Goal: Information Seeking & Learning: Compare options

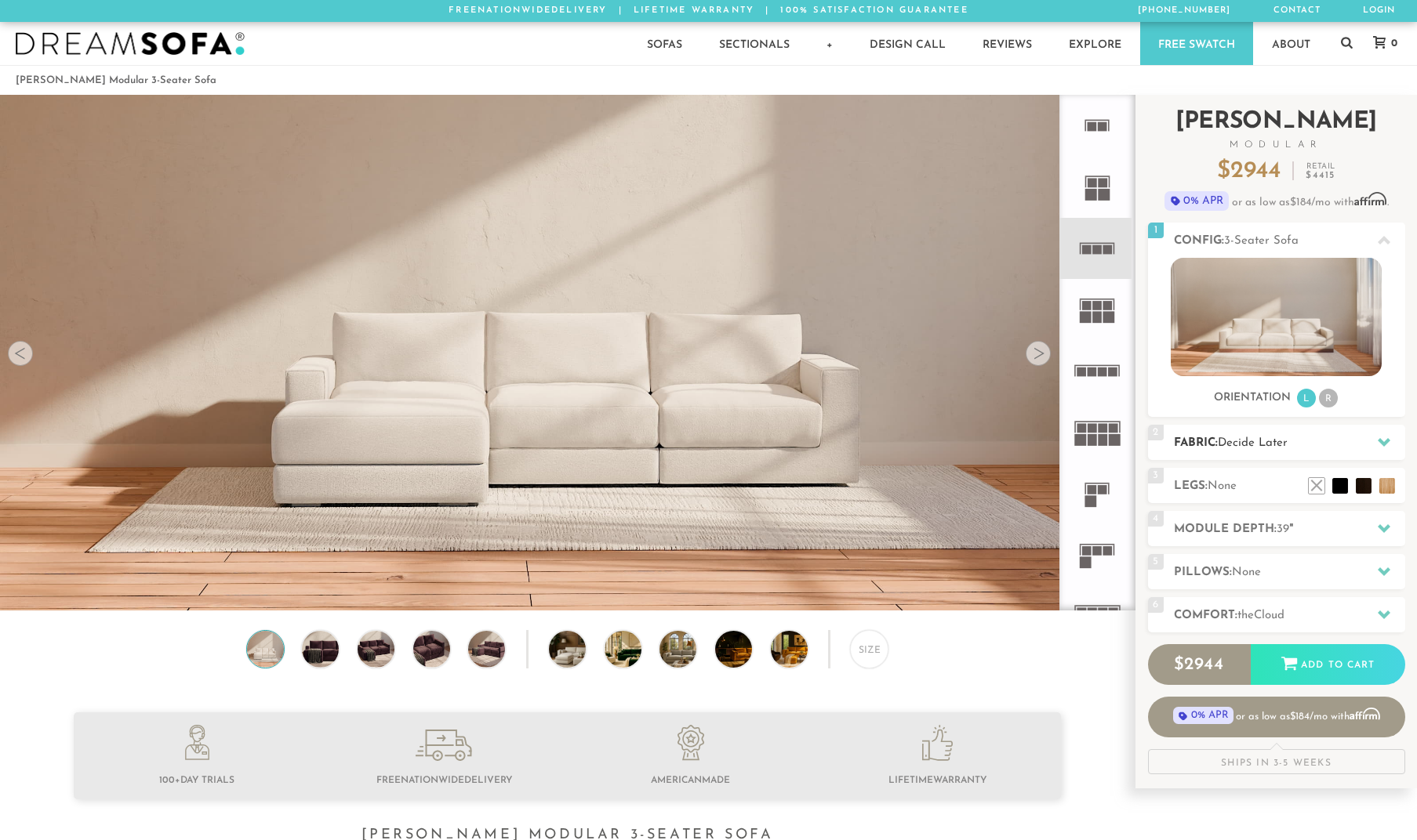
click at [1369, 444] on div at bounding box center [1384, 442] width 33 height 32
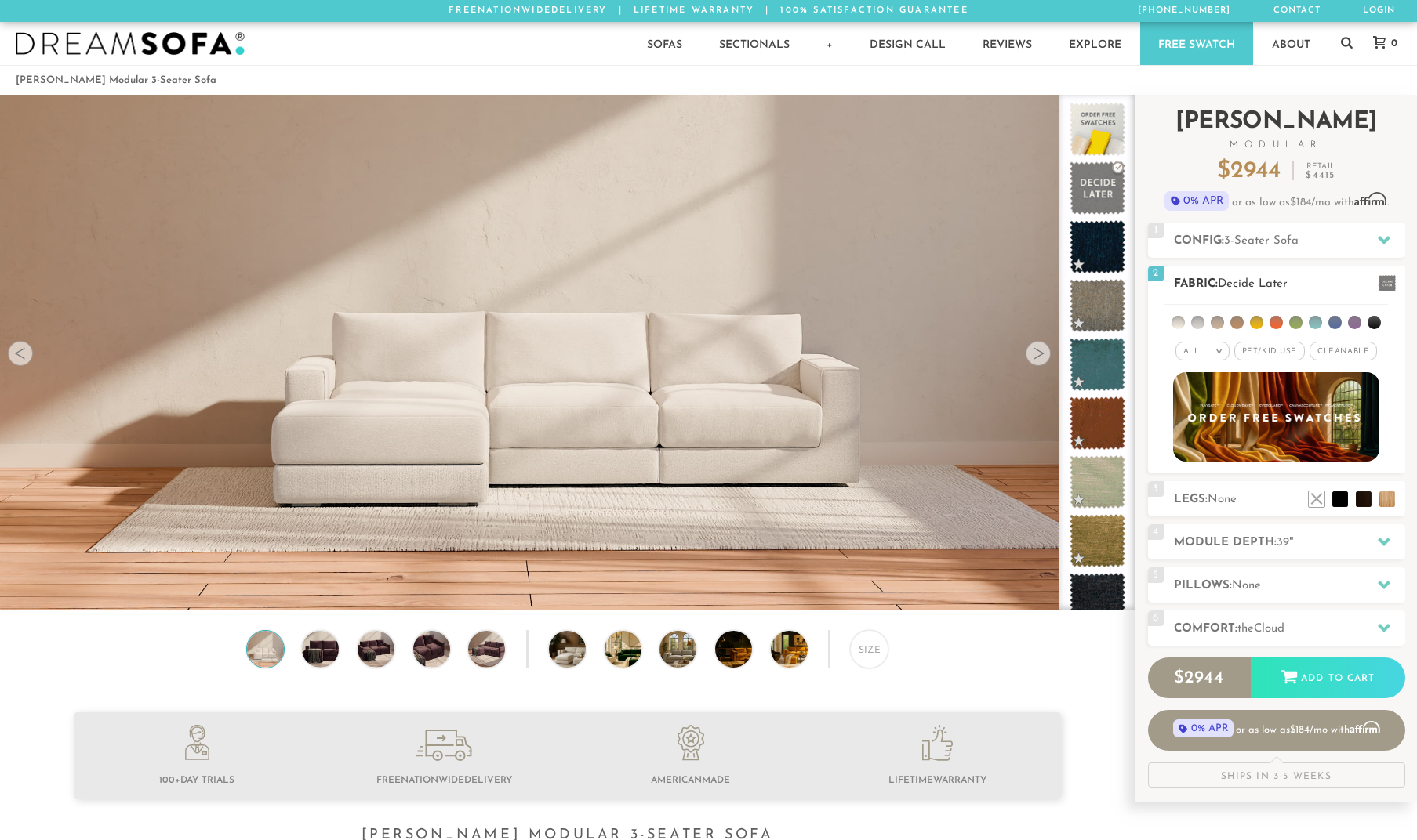
click at [1358, 353] on span "Cleanable x" at bounding box center [1342, 350] width 67 height 18
click at [1368, 325] on li at bounding box center [1374, 322] width 14 height 14
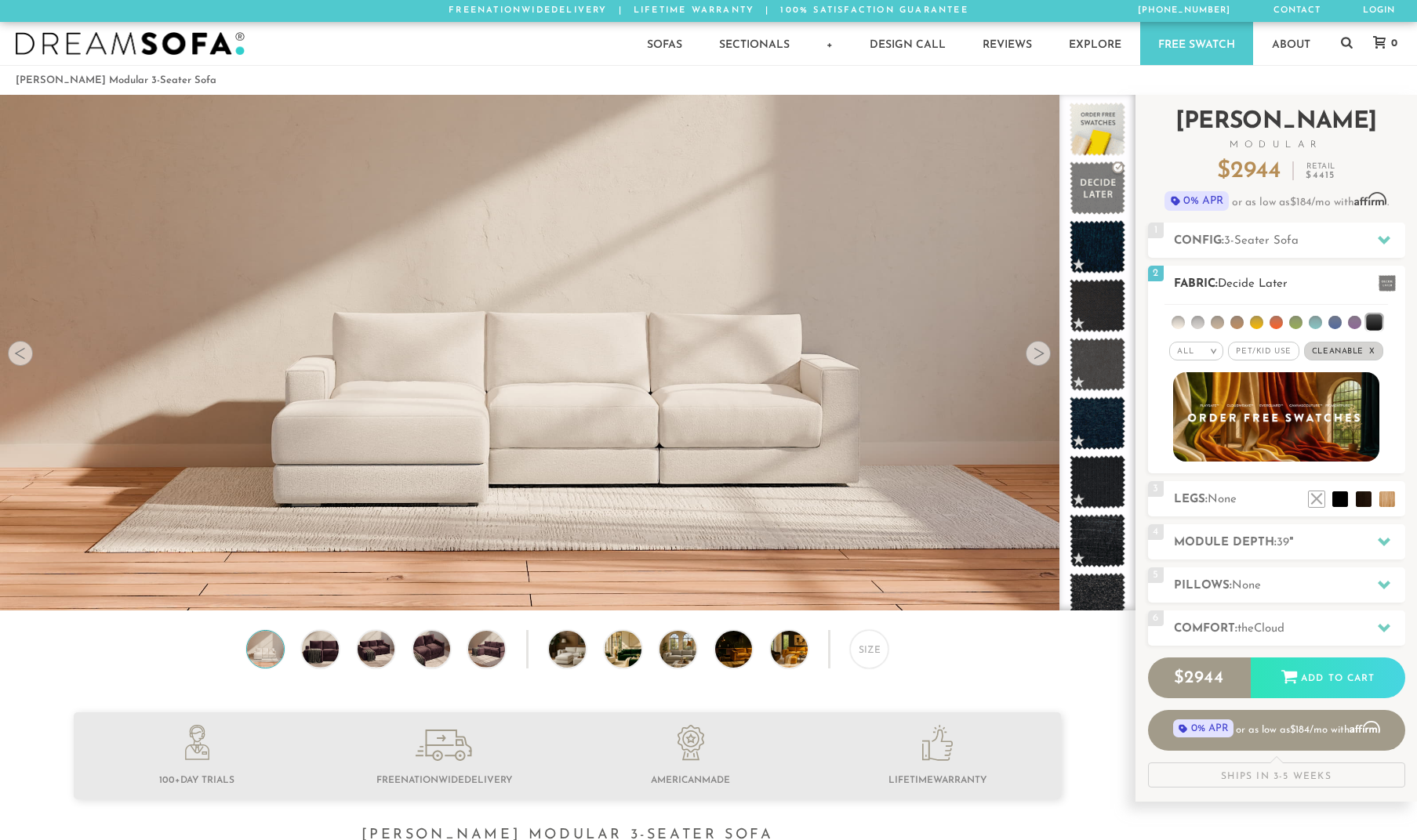
click at [1356, 324] on li at bounding box center [1355, 322] width 14 height 14
click at [1340, 323] on ul at bounding box center [1275, 319] width 223 height 29
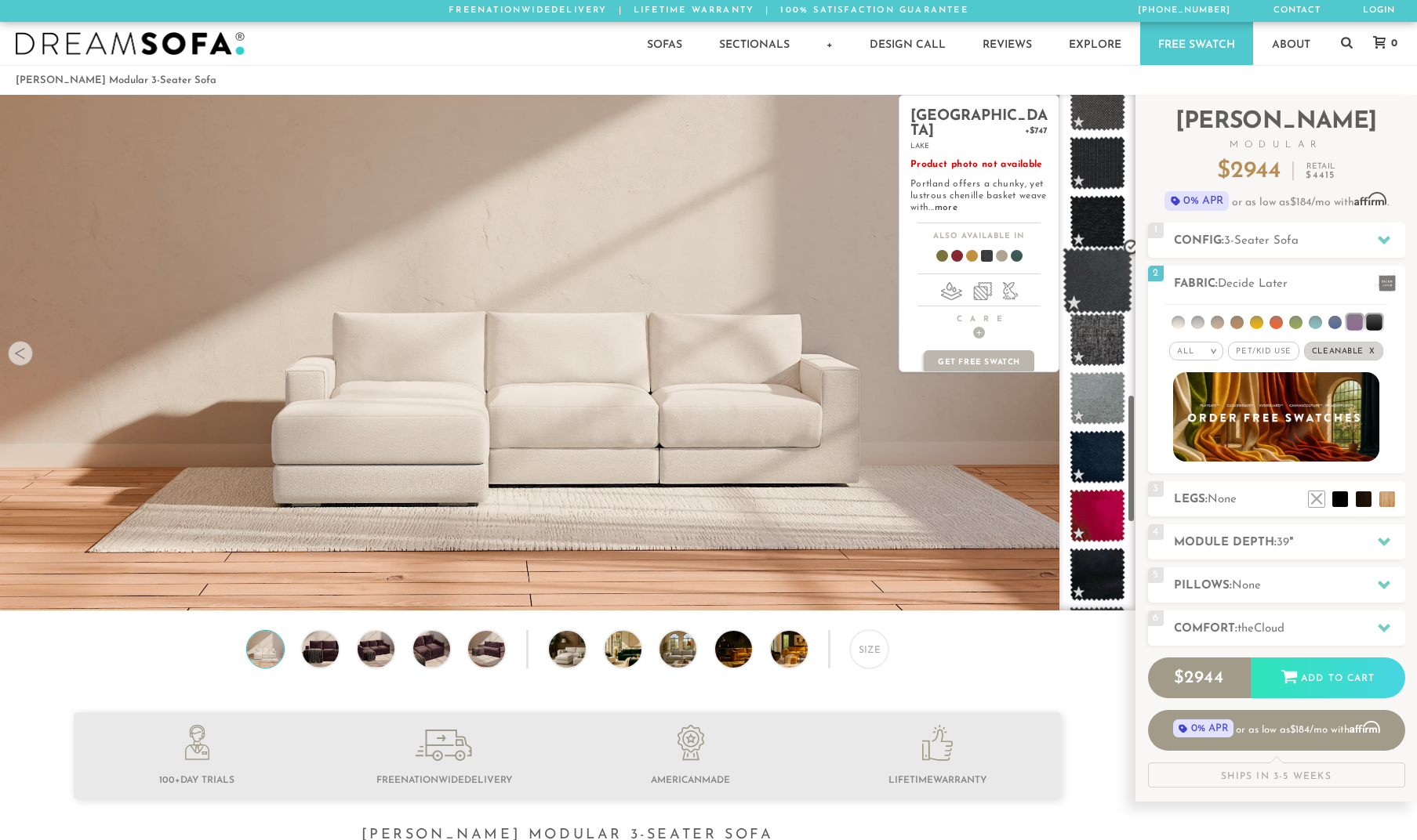
scroll to position [1209, 0]
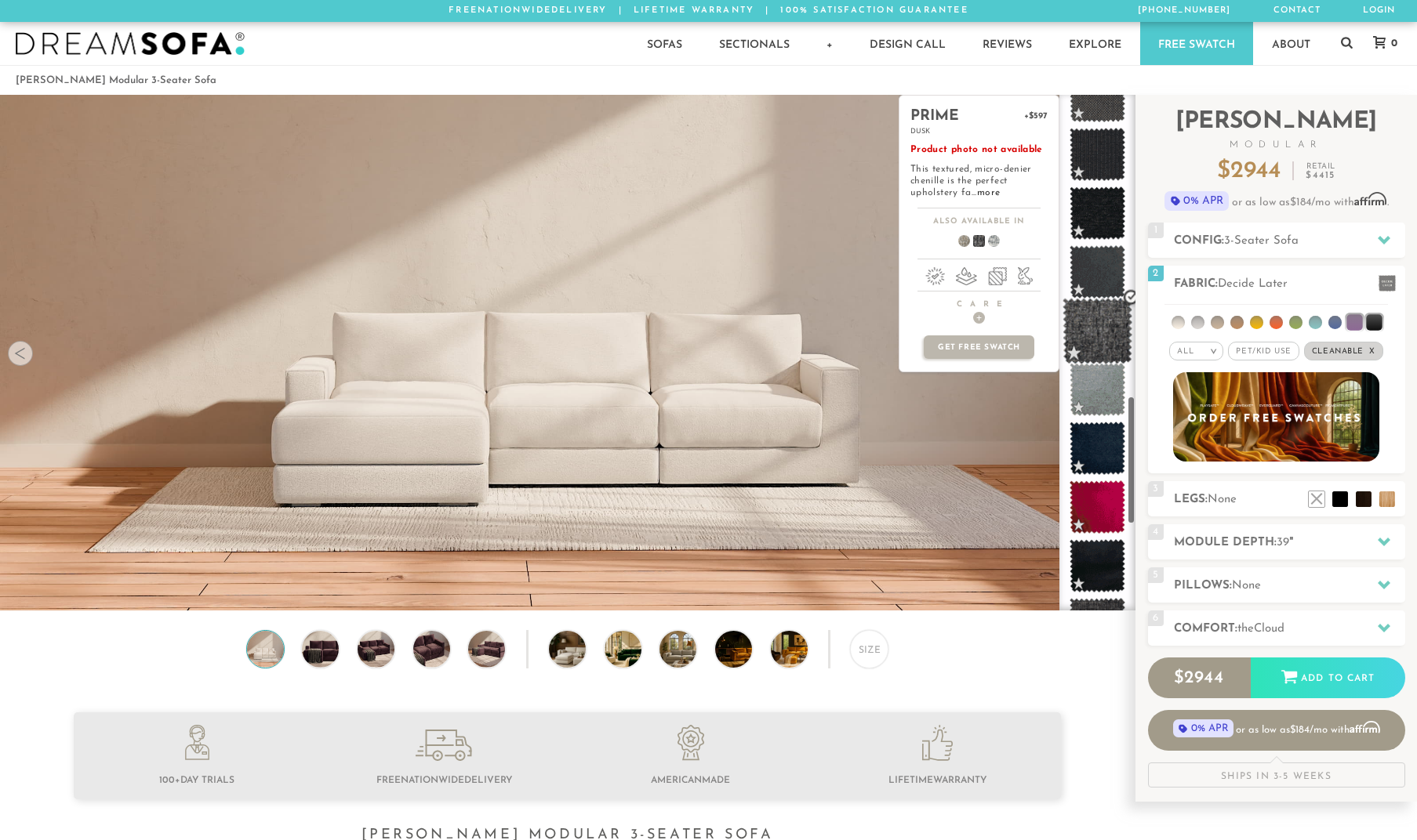
click at [1108, 335] on span at bounding box center [1098, 331] width 70 height 66
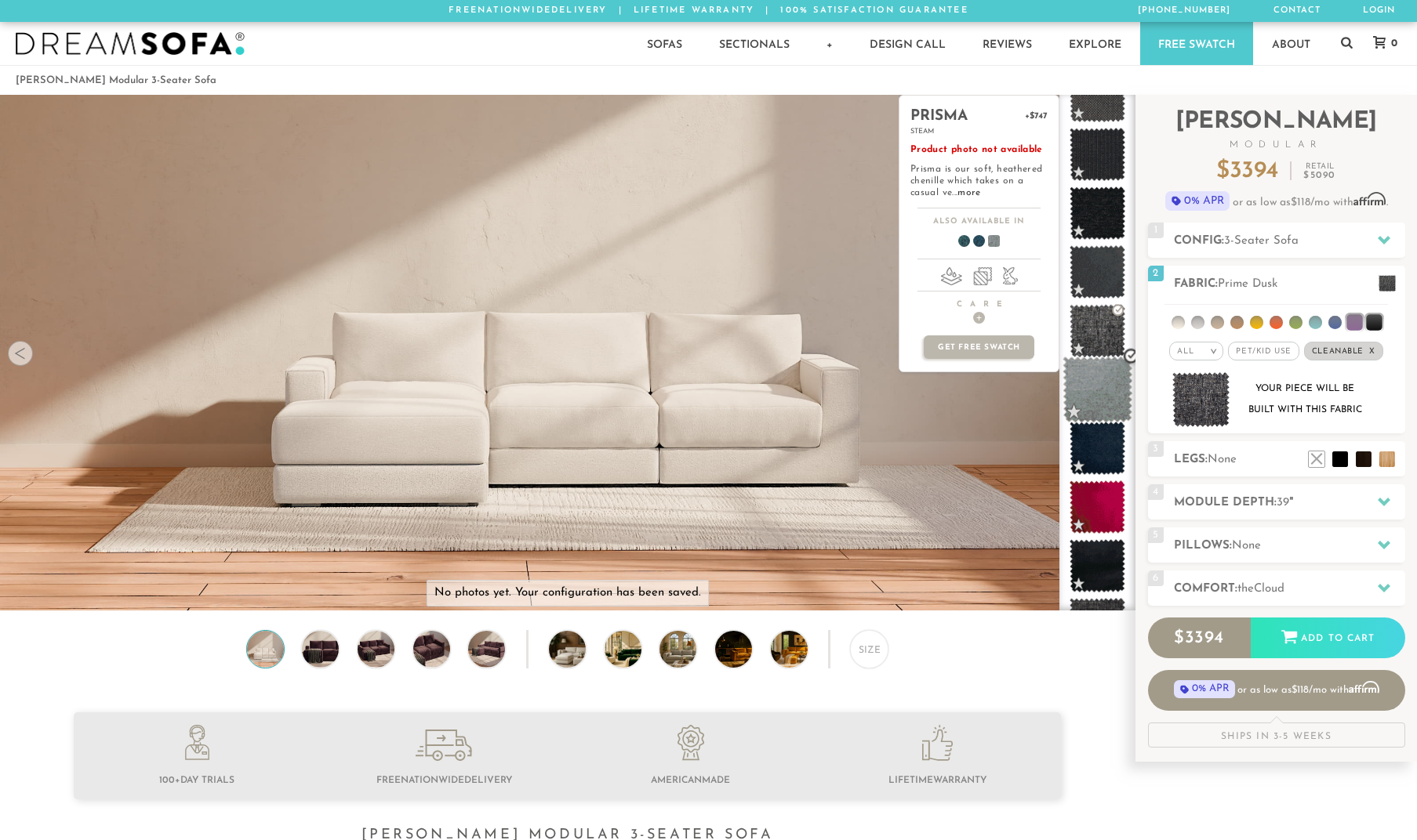
click at [1111, 381] on span at bounding box center [1098, 389] width 70 height 66
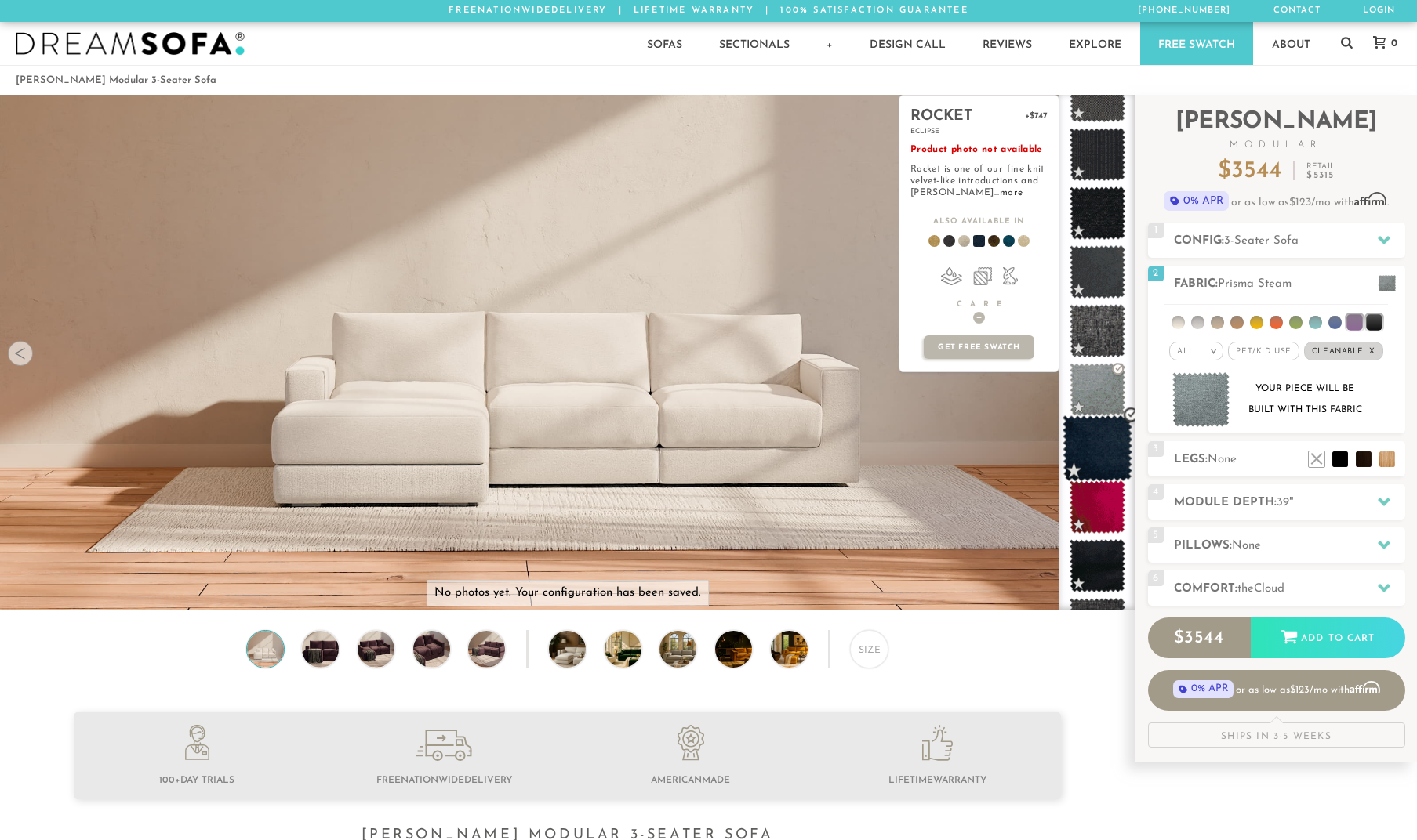
drag, startPoint x: 1116, startPoint y: 431, endPoint x: 1123, endPoint y: 450, distance: 20.2
click at [1116, 431] on span at bounding box center [1098, 449] width 70 height 66
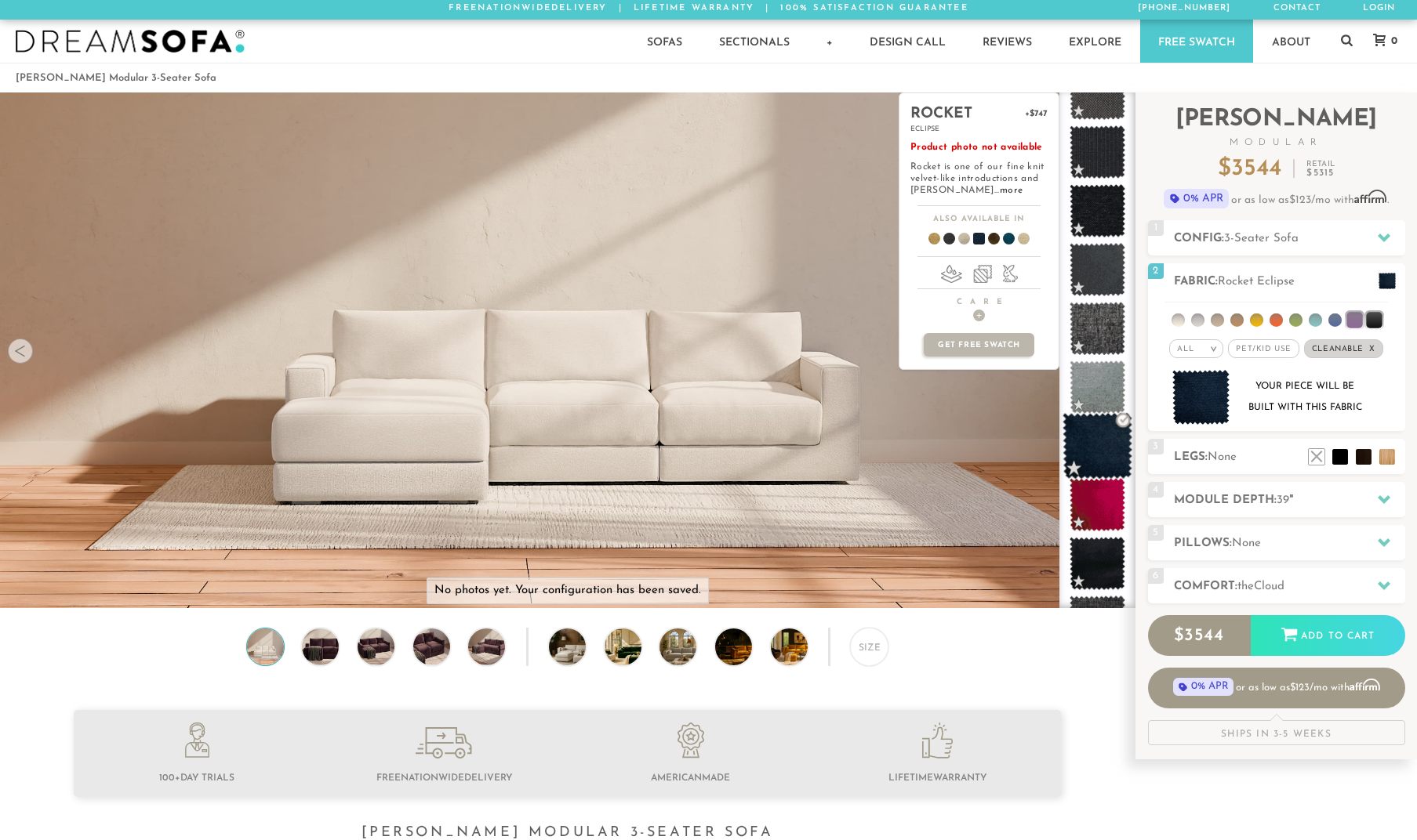
scroll to position [12, 1]
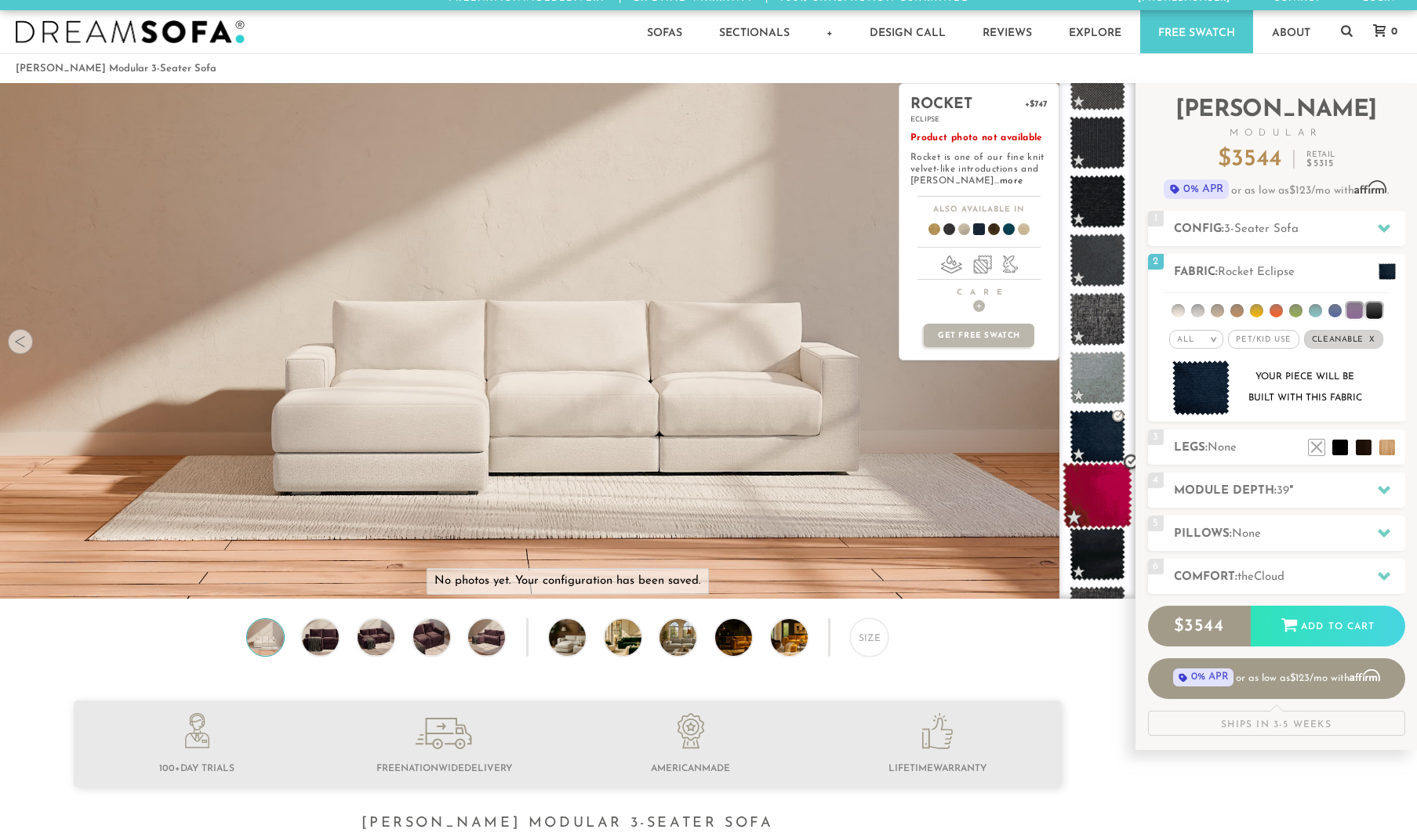
click at [1116, 449] on span at bounding box center [1097, 436] width 56 height 54
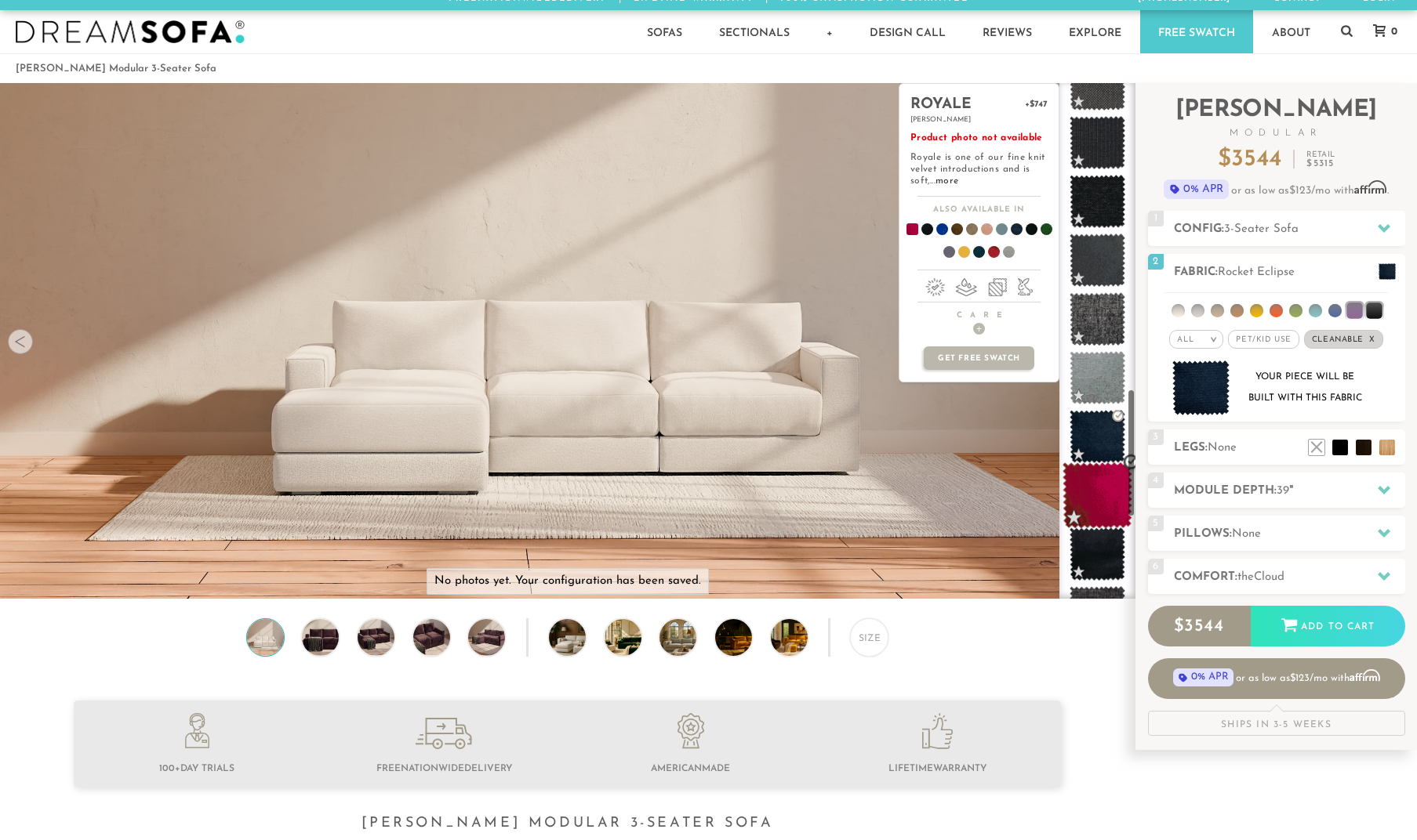
scroll to position [48, 0]
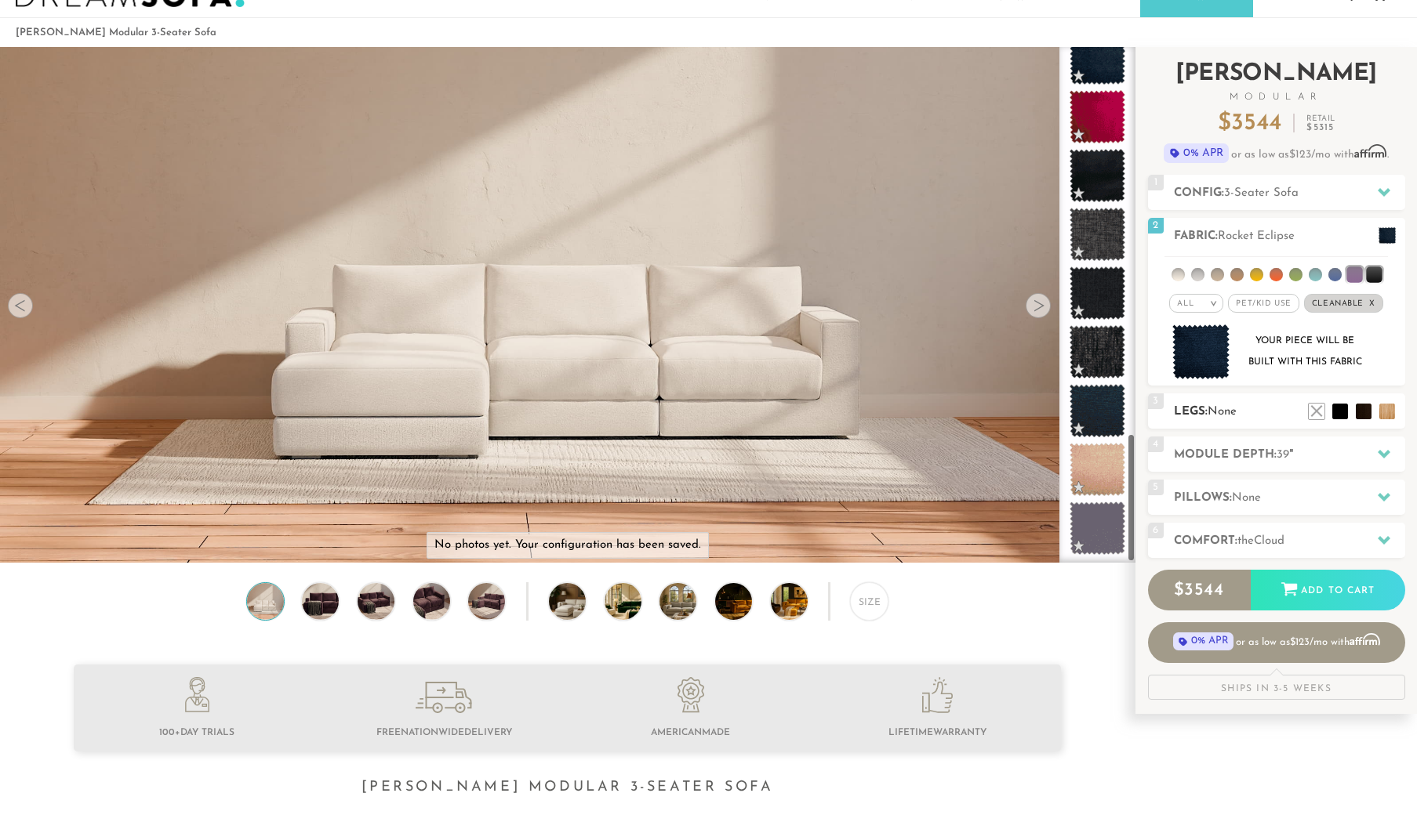
scroll to position [1552, 0]
click at [1275, 304] on span "Pet/Kid Use x" at bounding box center [1263, 303] width 70 height 18
click at [1212, 305] on em ">" at bounding box center [1208, 303] width 12 height 8
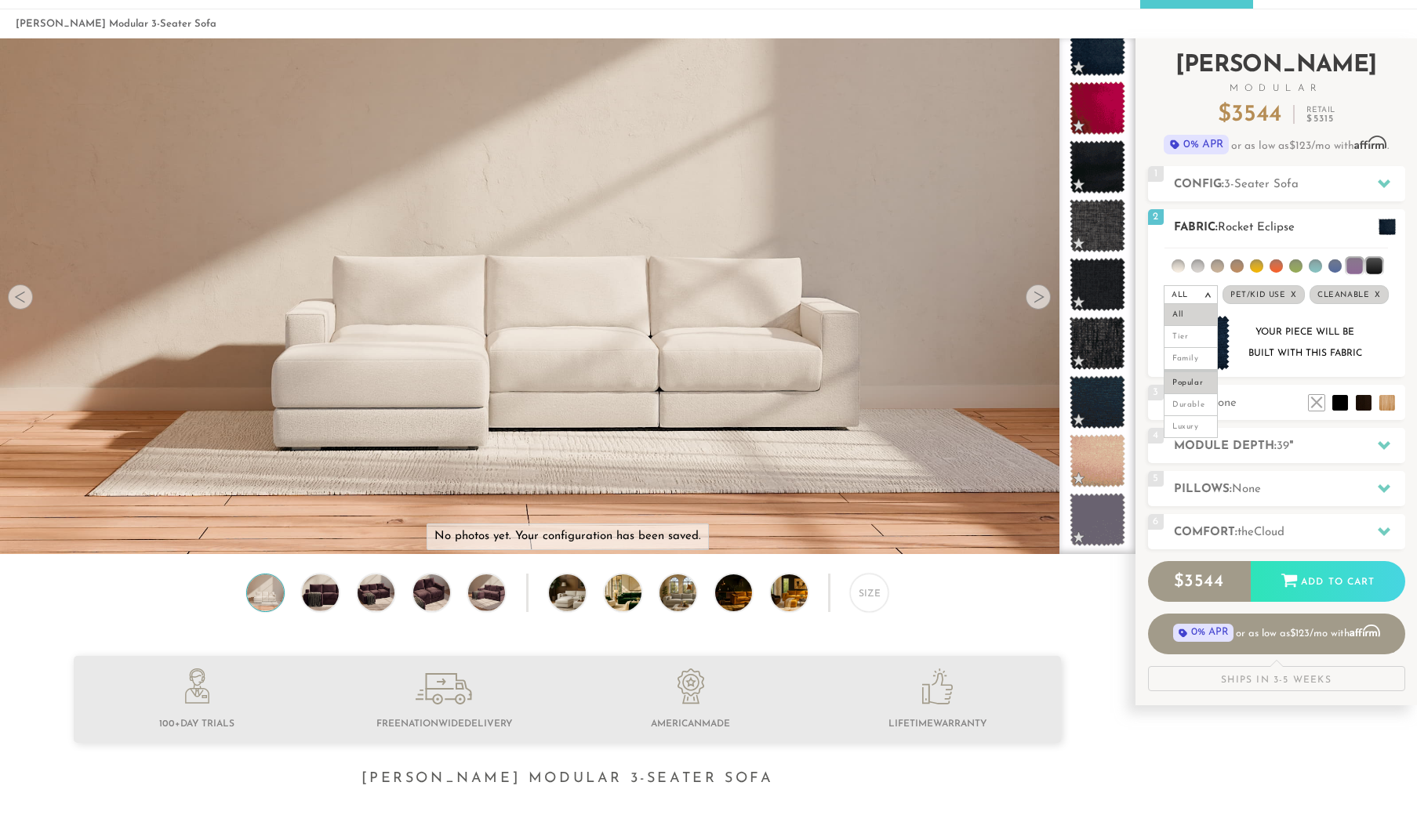
scroll to position [0, 0]
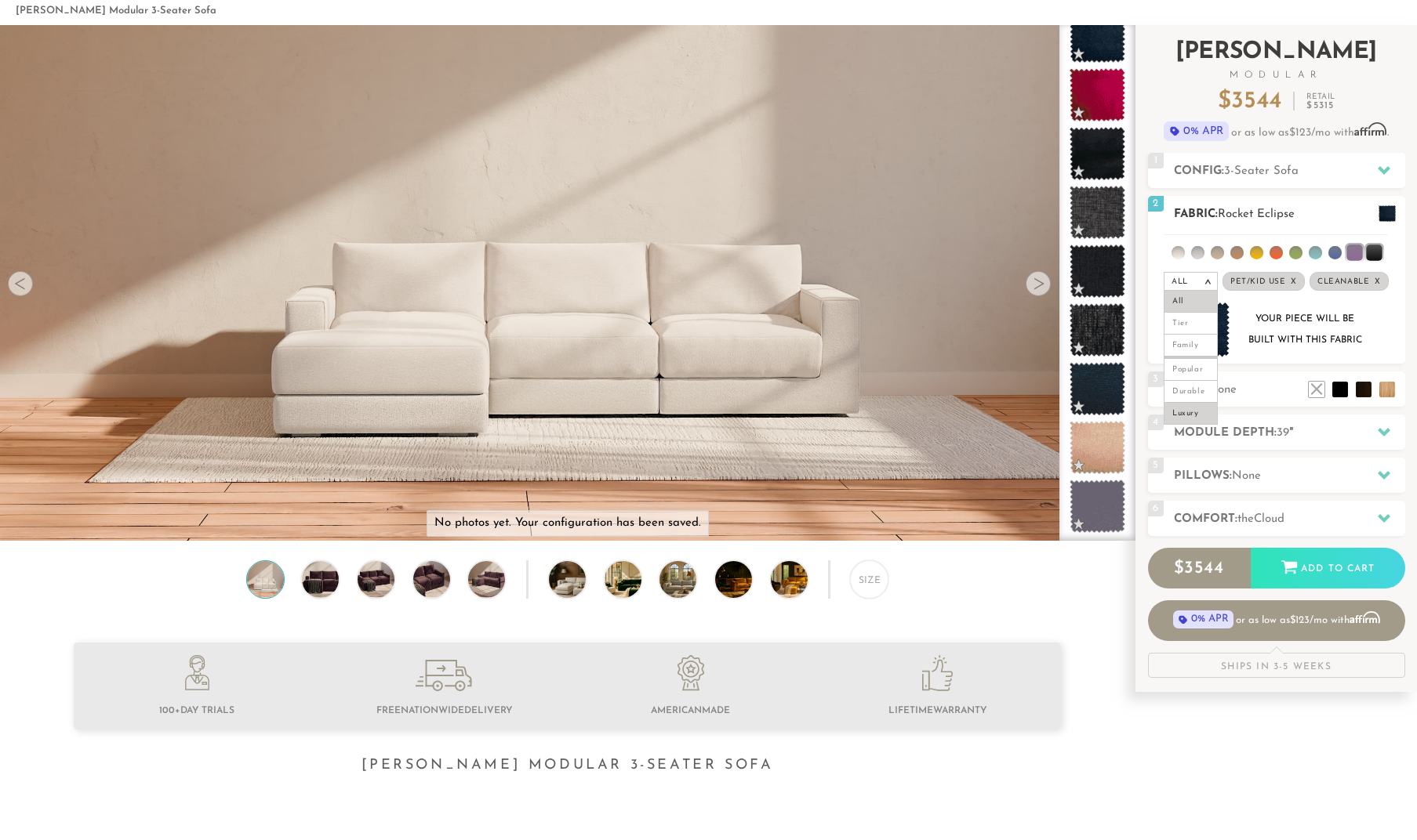
click at [1189, 420] on li "Luxury" at bounding box center [1191, 414] width 55 height 22
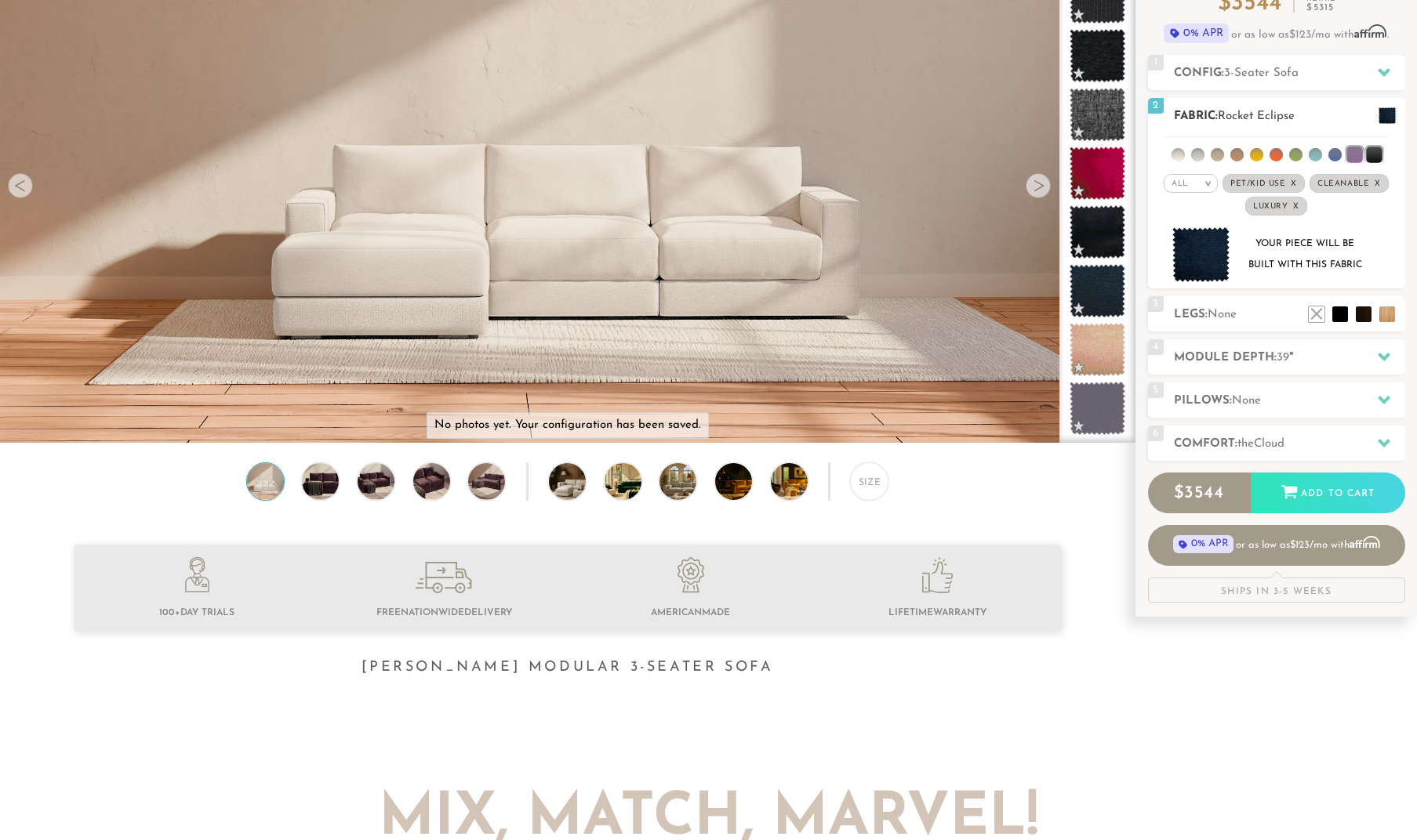
scroll to position [166, 0]
click at [1210, 188] on em ">" at bounding box center [1208, 184] width 12 height 8
click at [1185, 207] on li "All" at bounding box center [1191, 204] width 55 height 22
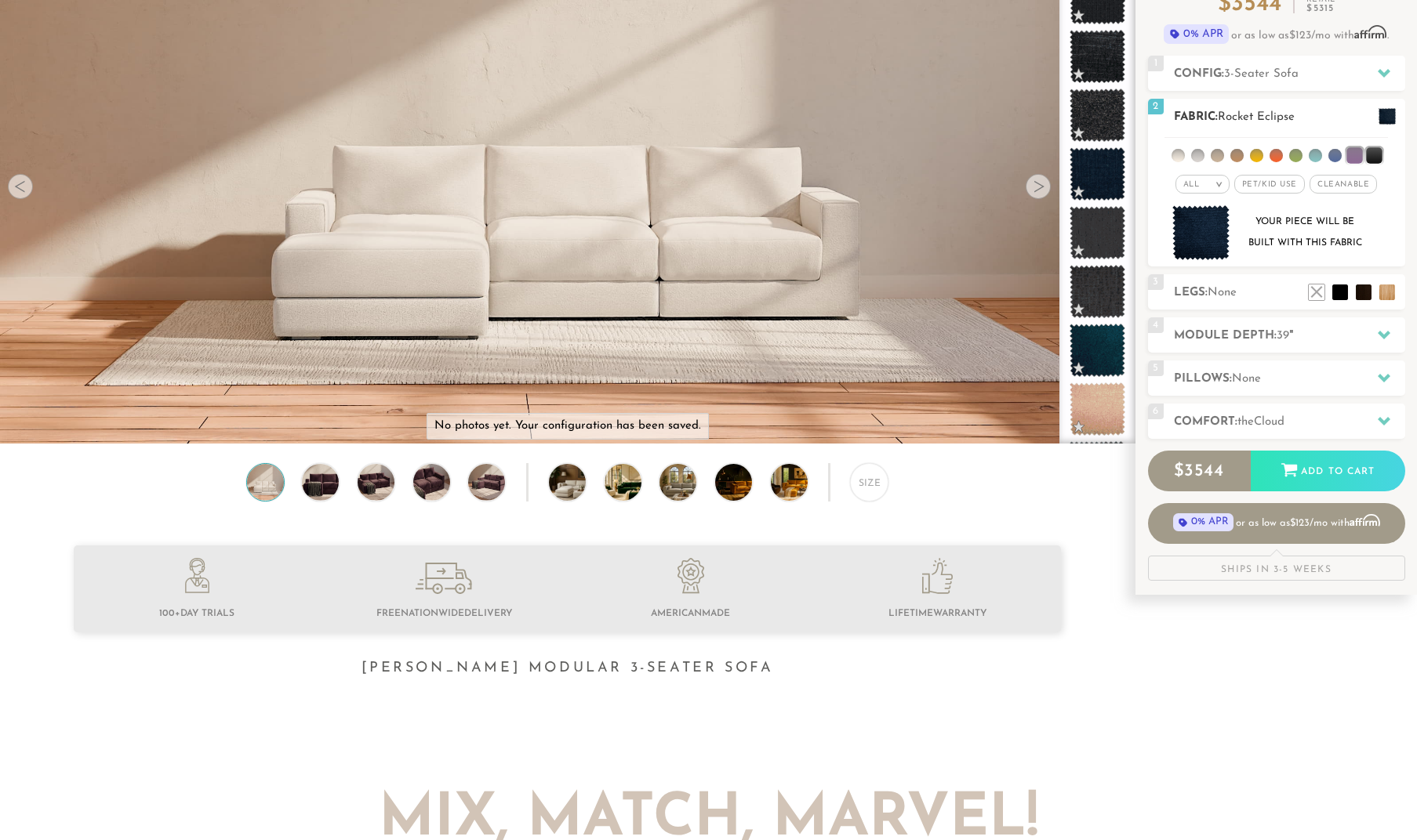
click at [1329, 155] on li at bounding box center [1335, 156] width 14 height 14
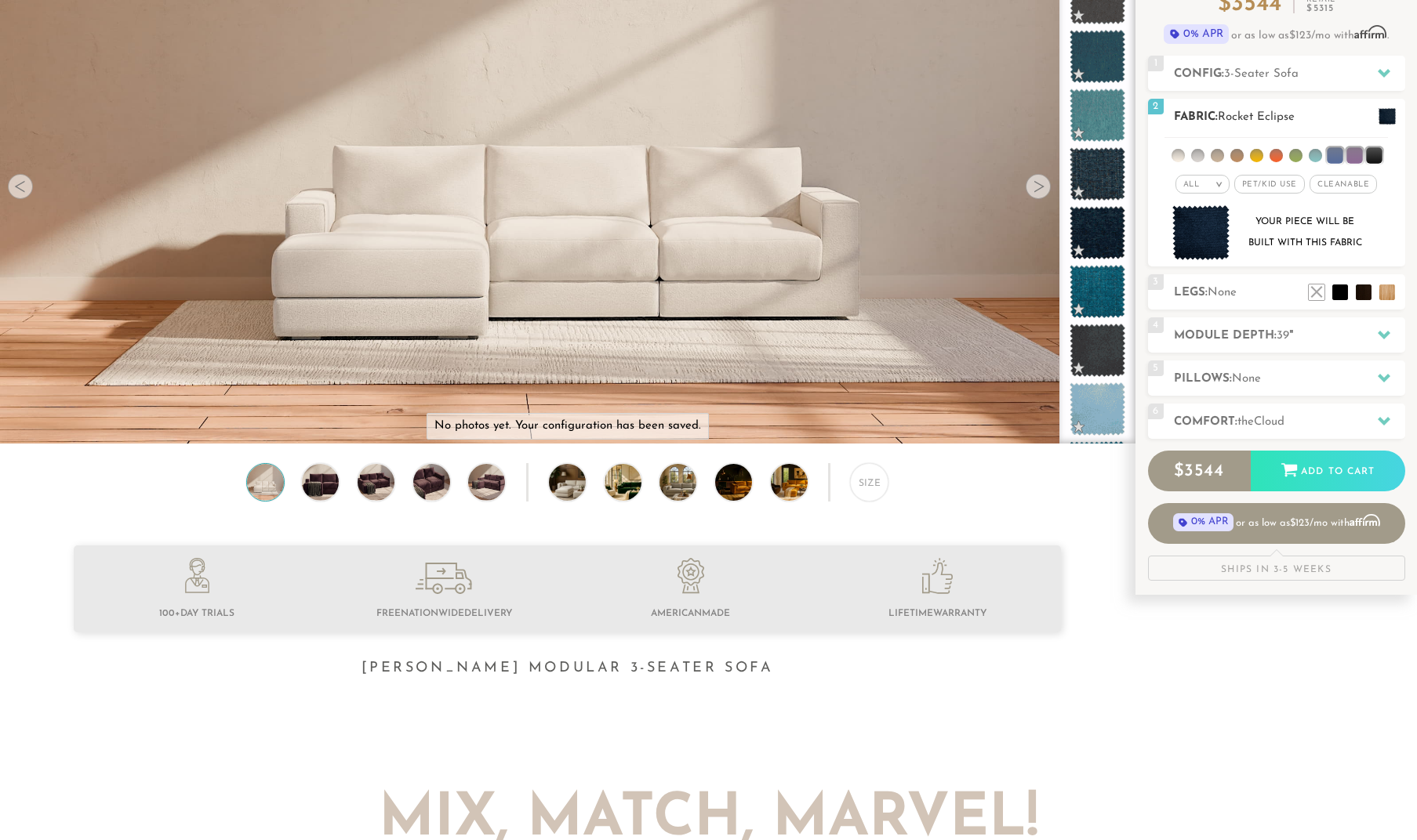
click at [1336, 157] on li at bounding box center [1334, 155] width 16 height 16
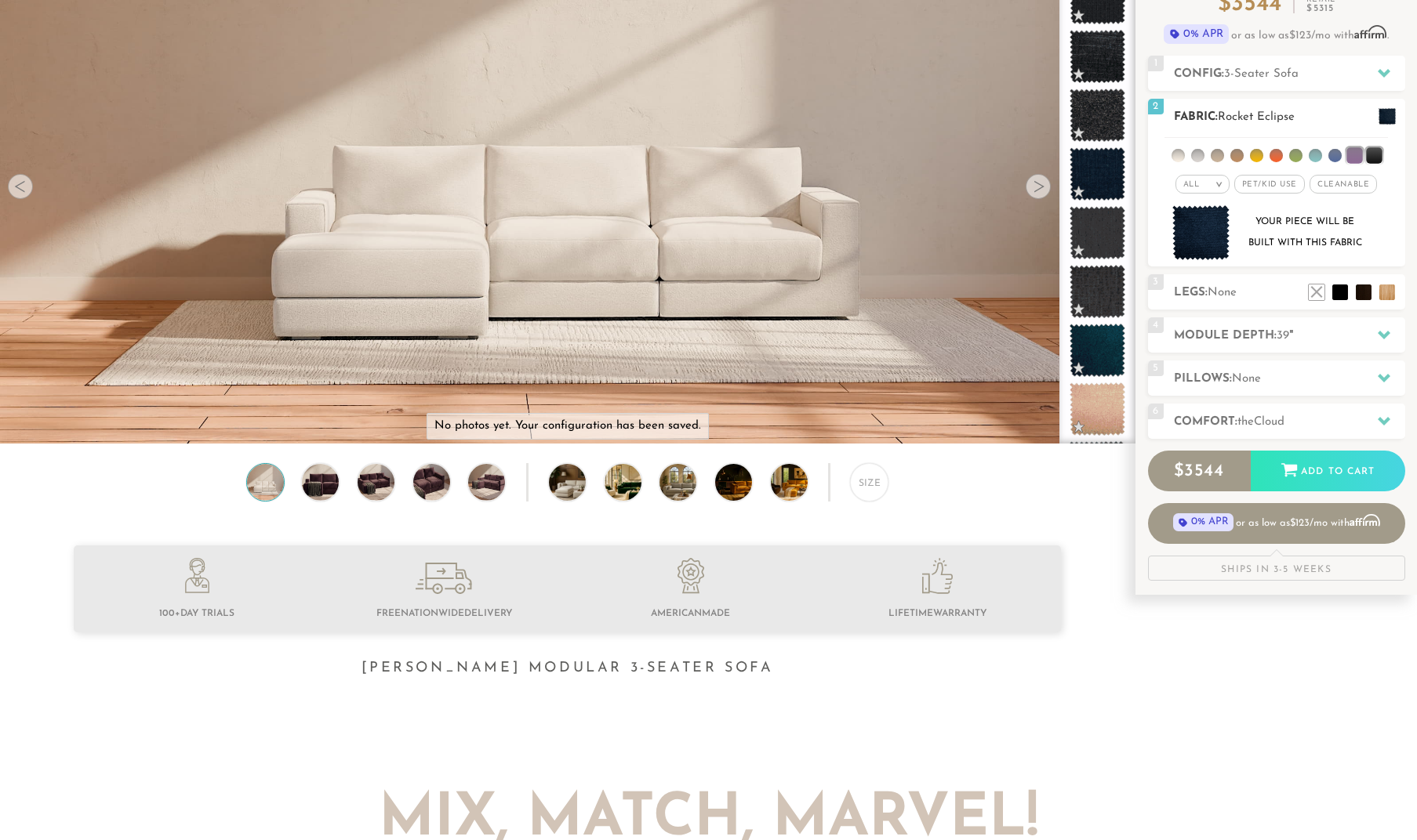
click at [1353, 157] on li at bounding box center [1354, 155] width 16 height 16
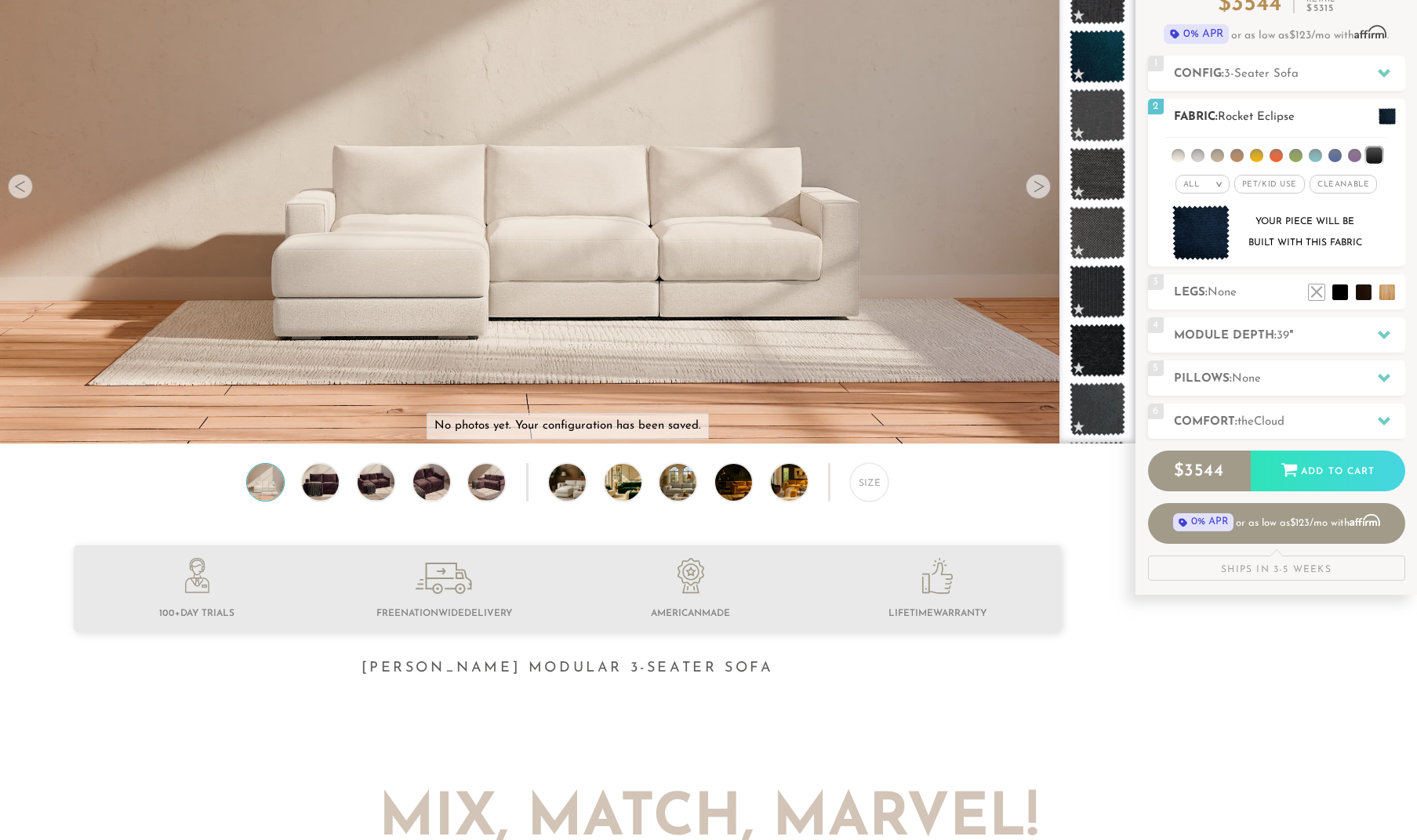
click at [1368, 158] on li at bounding box center [1373, 155] width 16 height 16
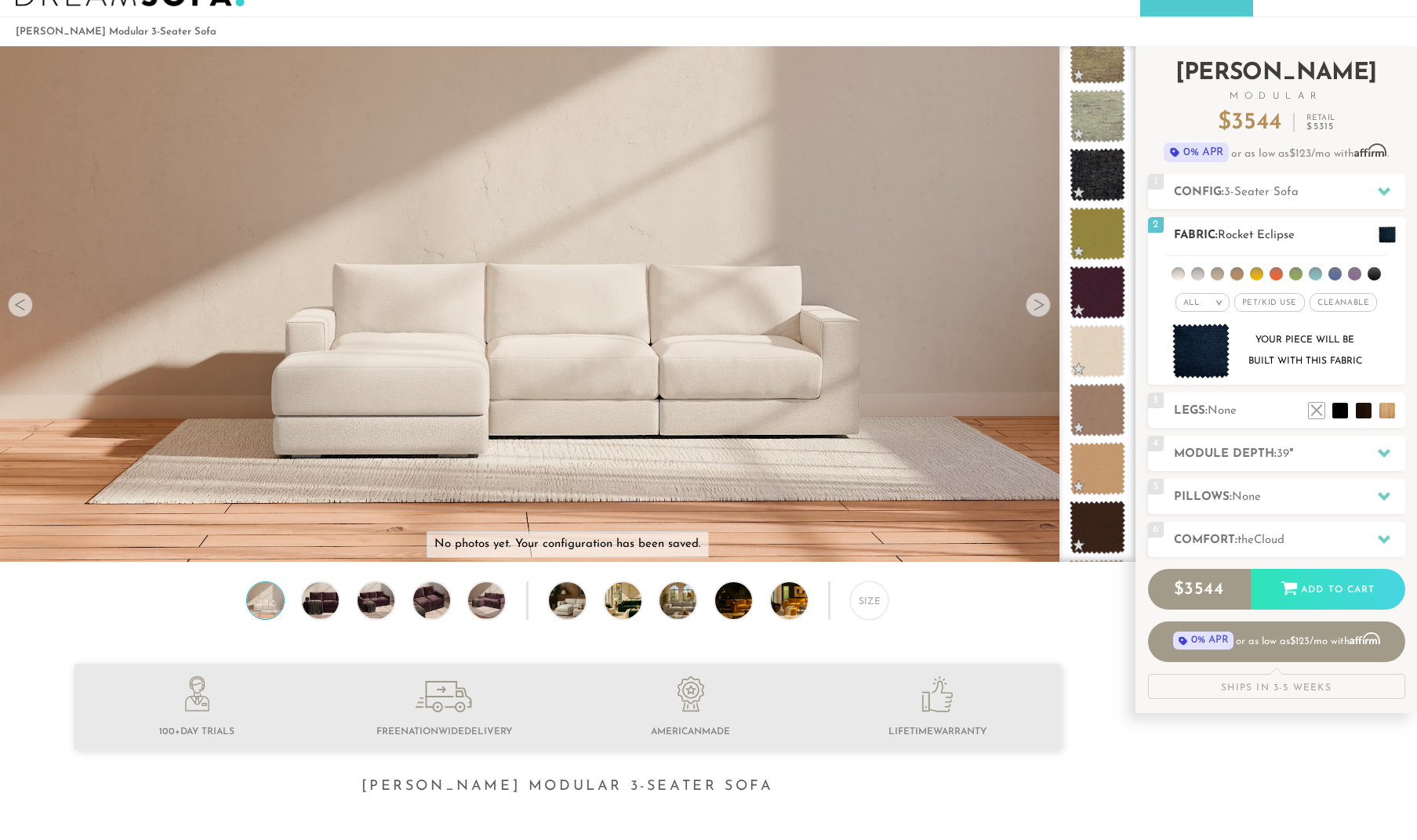
scroll to position [48, 0]
click at [1313, 275] on li at bounding box center [1315, 274] width 14 height 14
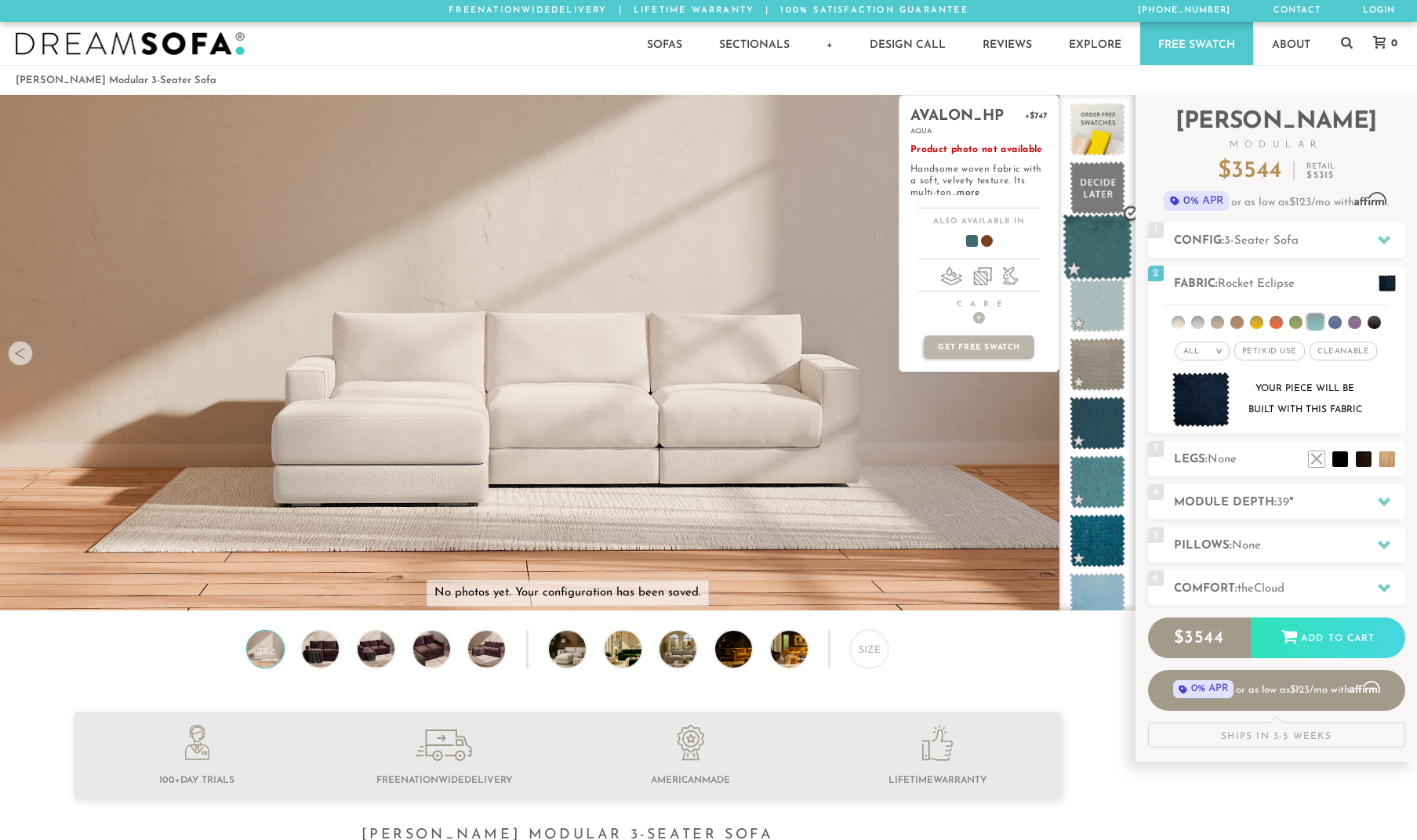
scroll to position [0, 0]
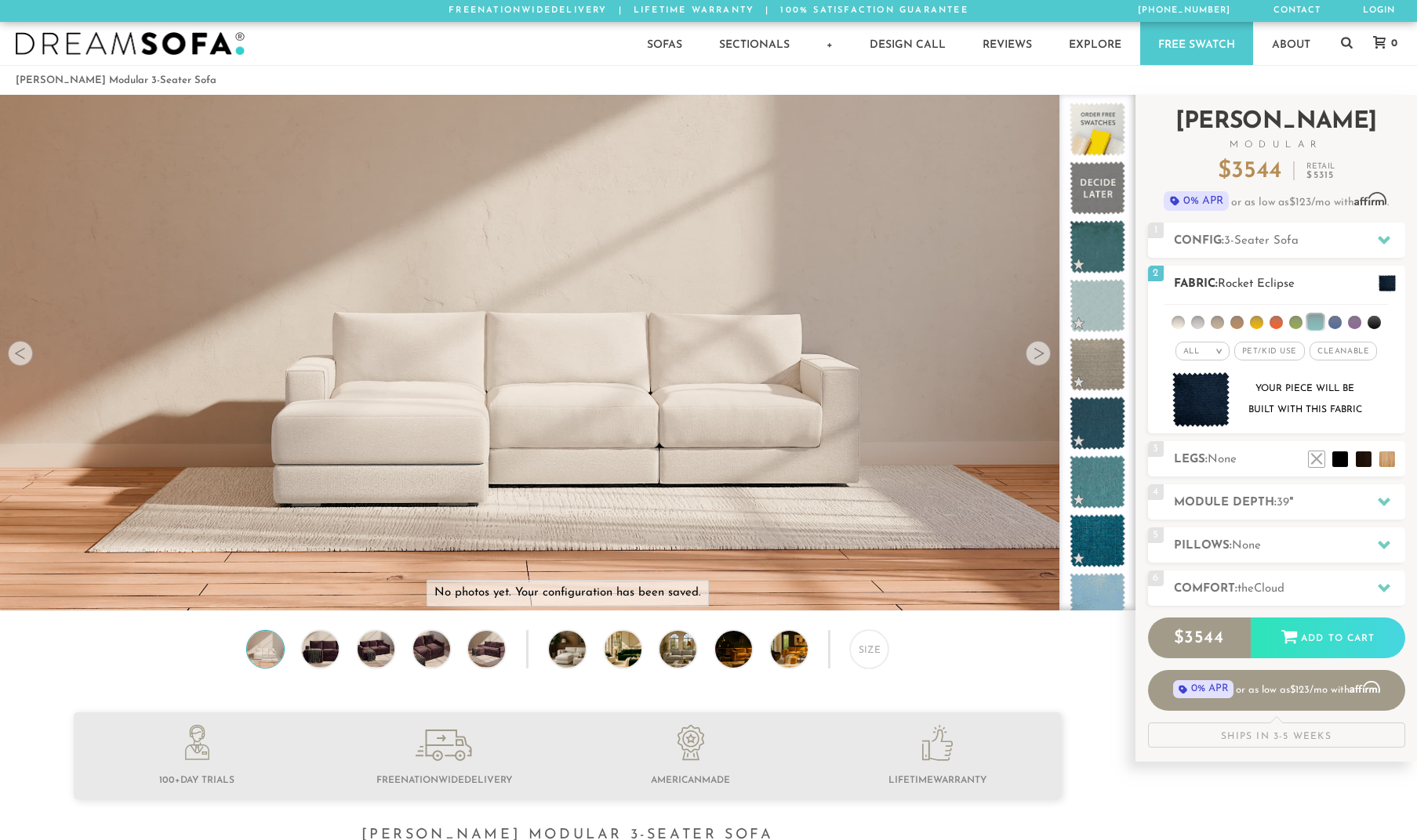
click at [1179, 322] on li at bounding box center [1178, 322] width 14 height 14
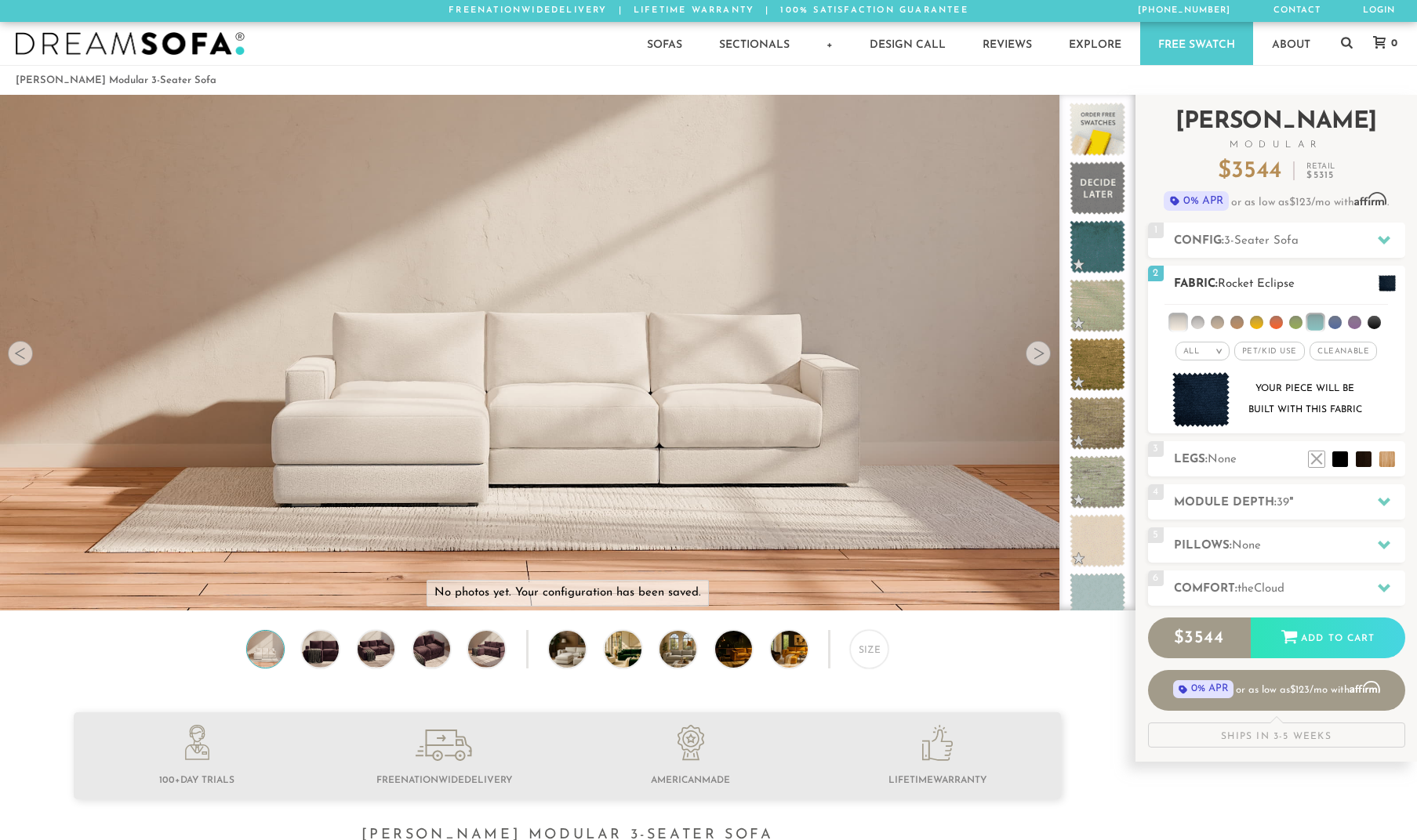
click at [1179, 320] on li at bounding box center [1177, 322] width 16 height 16
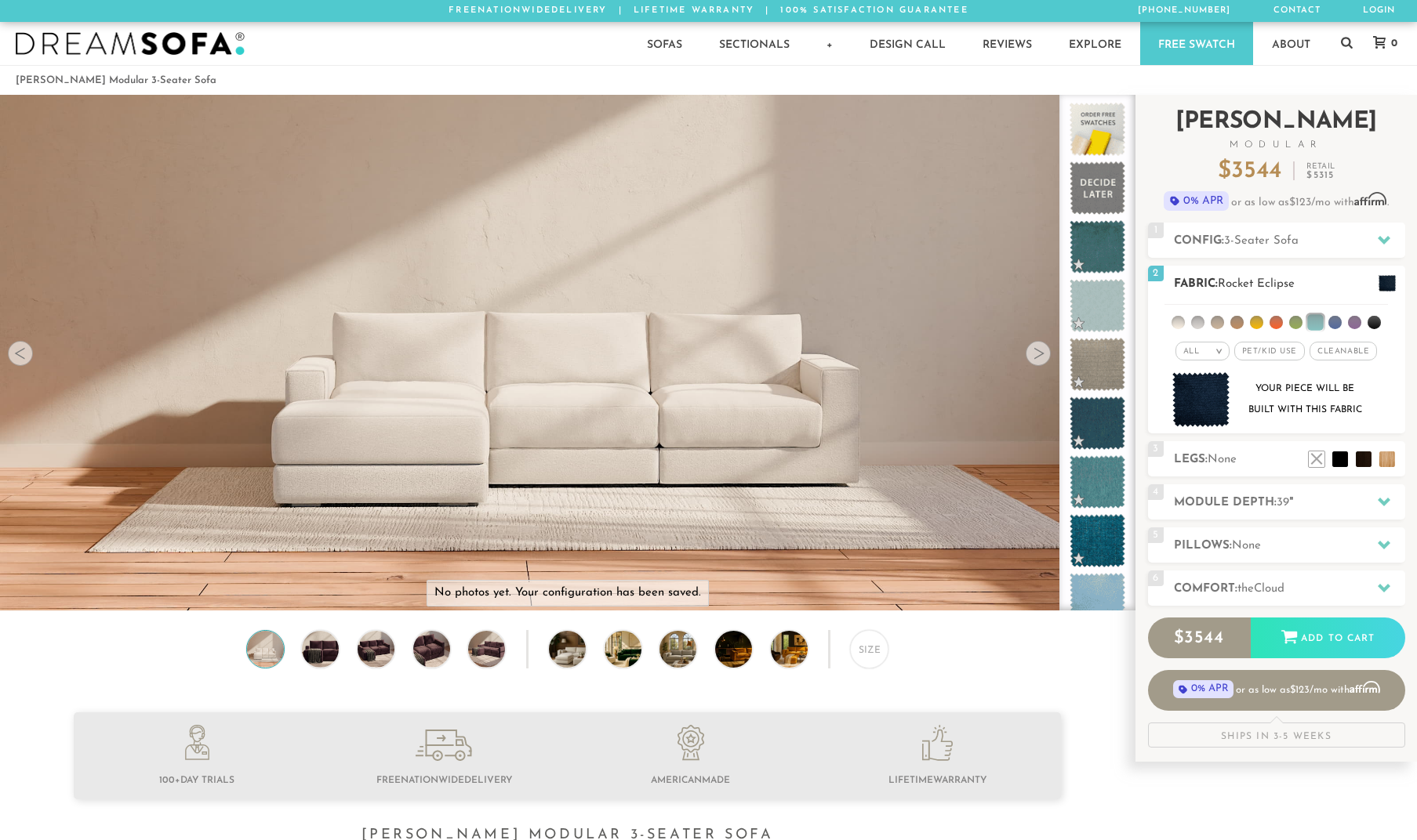
click at [1179, 321] on li at bounding box center [1178, 322] width 14 height 14
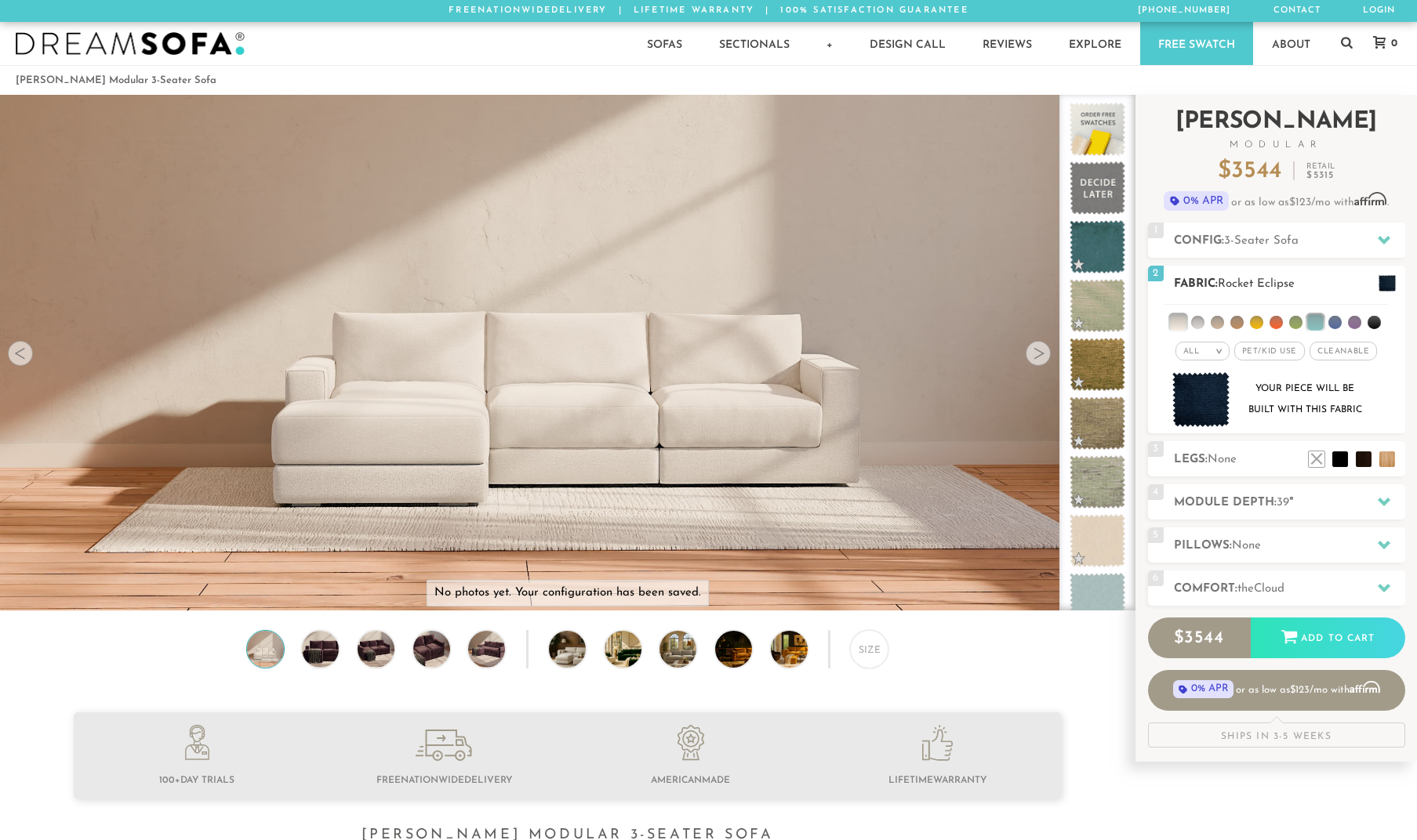
click at [1311, 327] on li at bounding box center [1315, 322] width 16 height 16
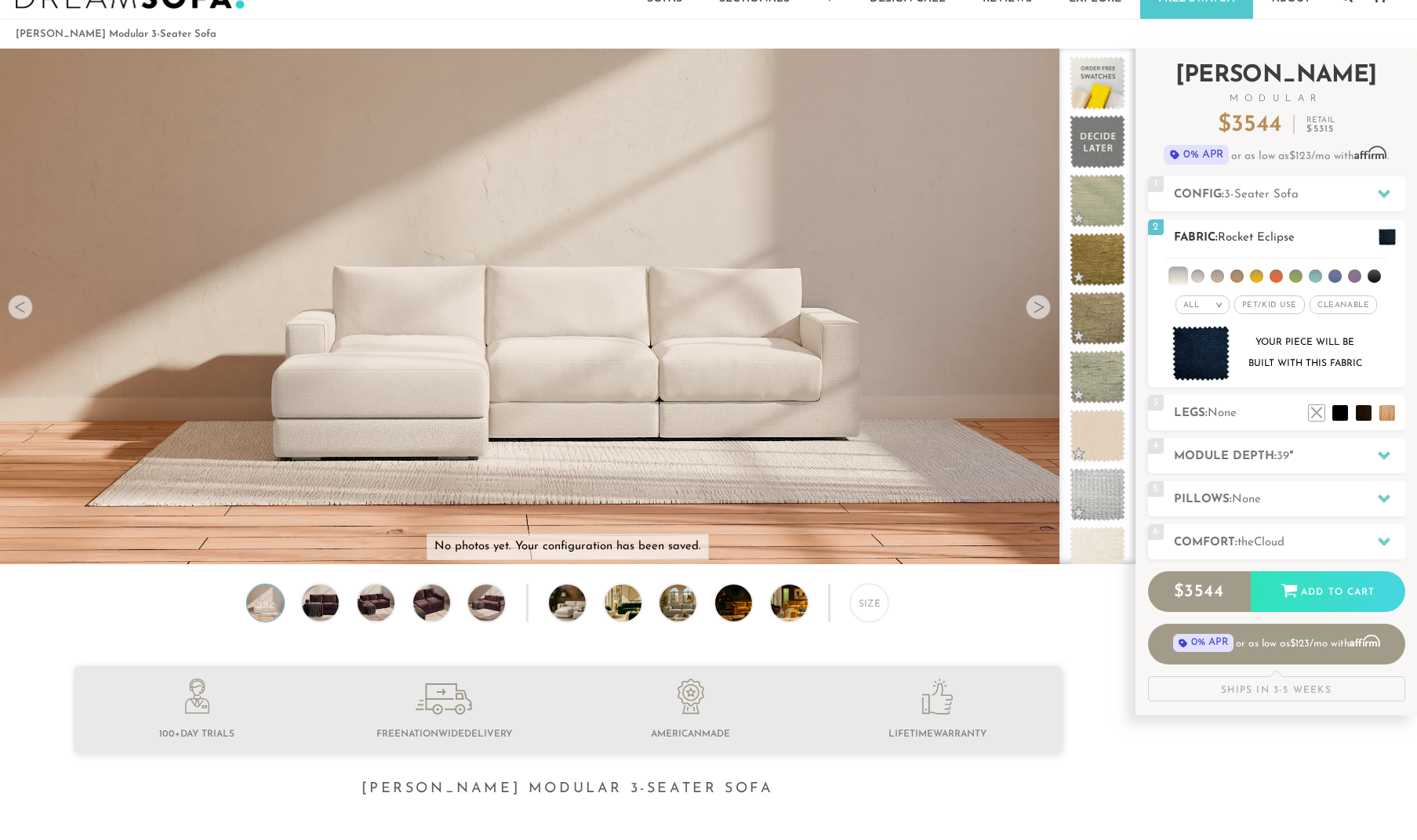
scroll to position [43, 0]
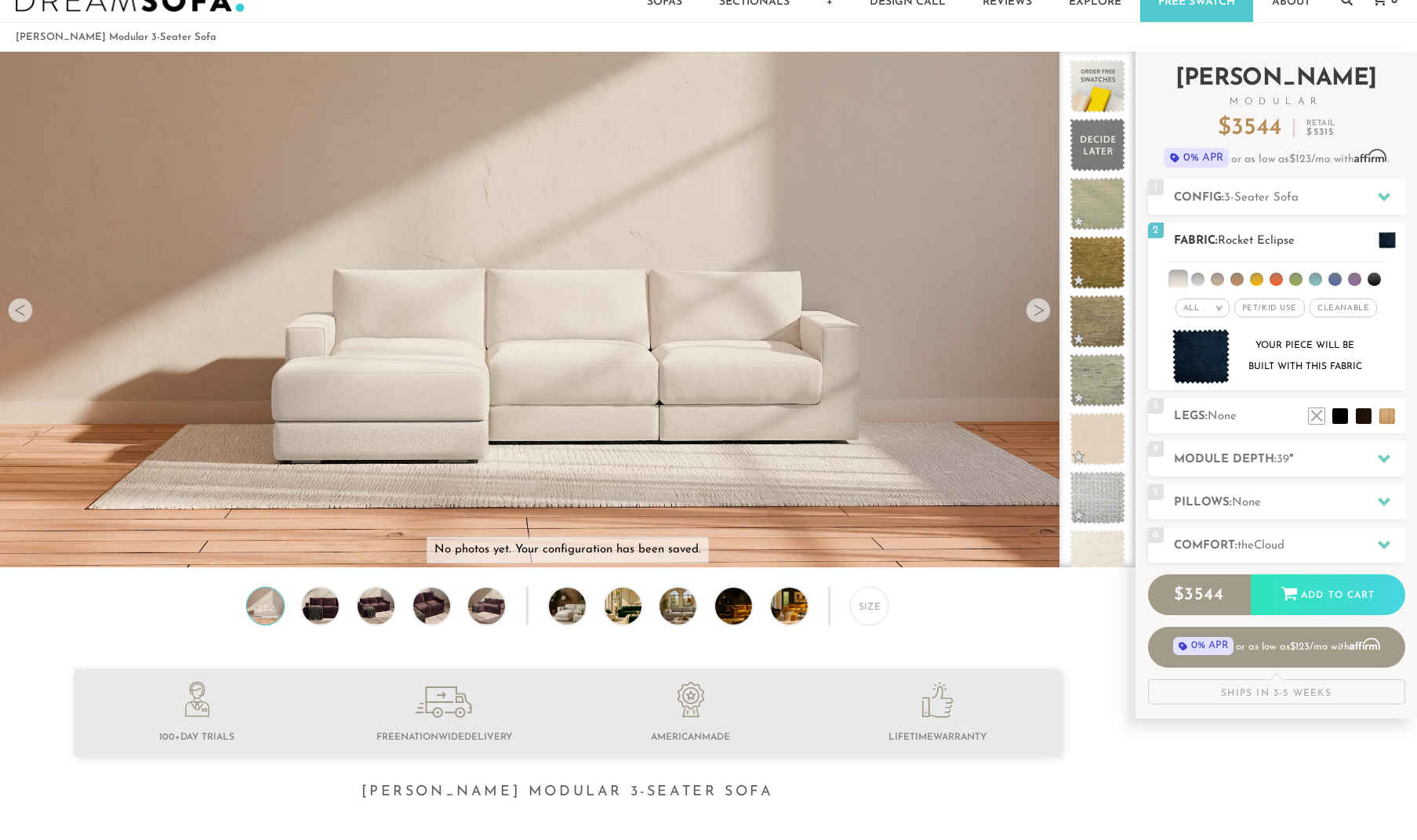
click at [1214, 236] on h2 "Fabric: Rocket Eclipse" at bounding box center [1288, 240] width 231 height 18
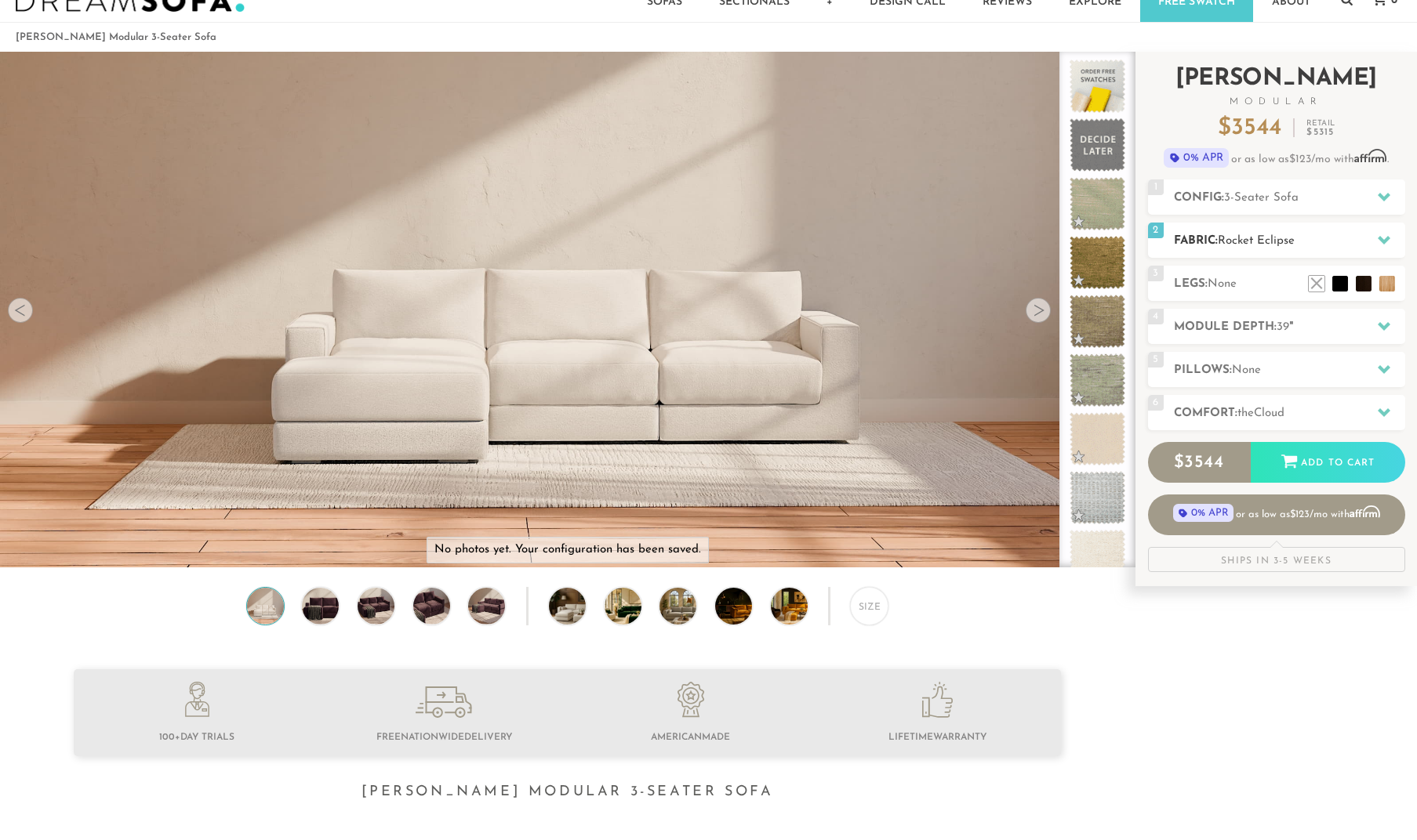
click at [1215, 237] on h2 "Fabric: Rocket Eclipse" at bounding box center [1288, 240] width 231 height 18
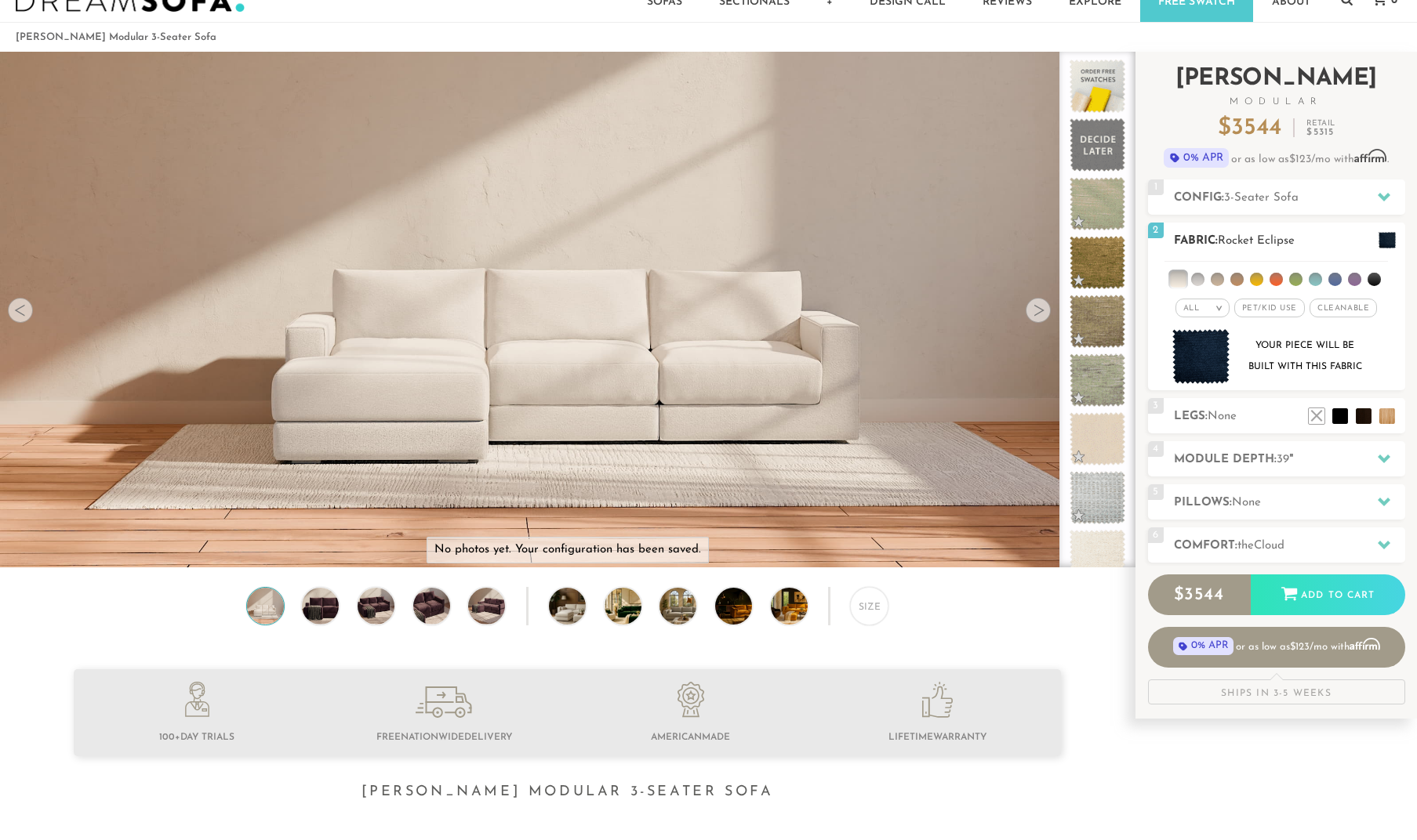
click at [1204, 281] on li at bounding box center [1198, 279] width 14 height 14
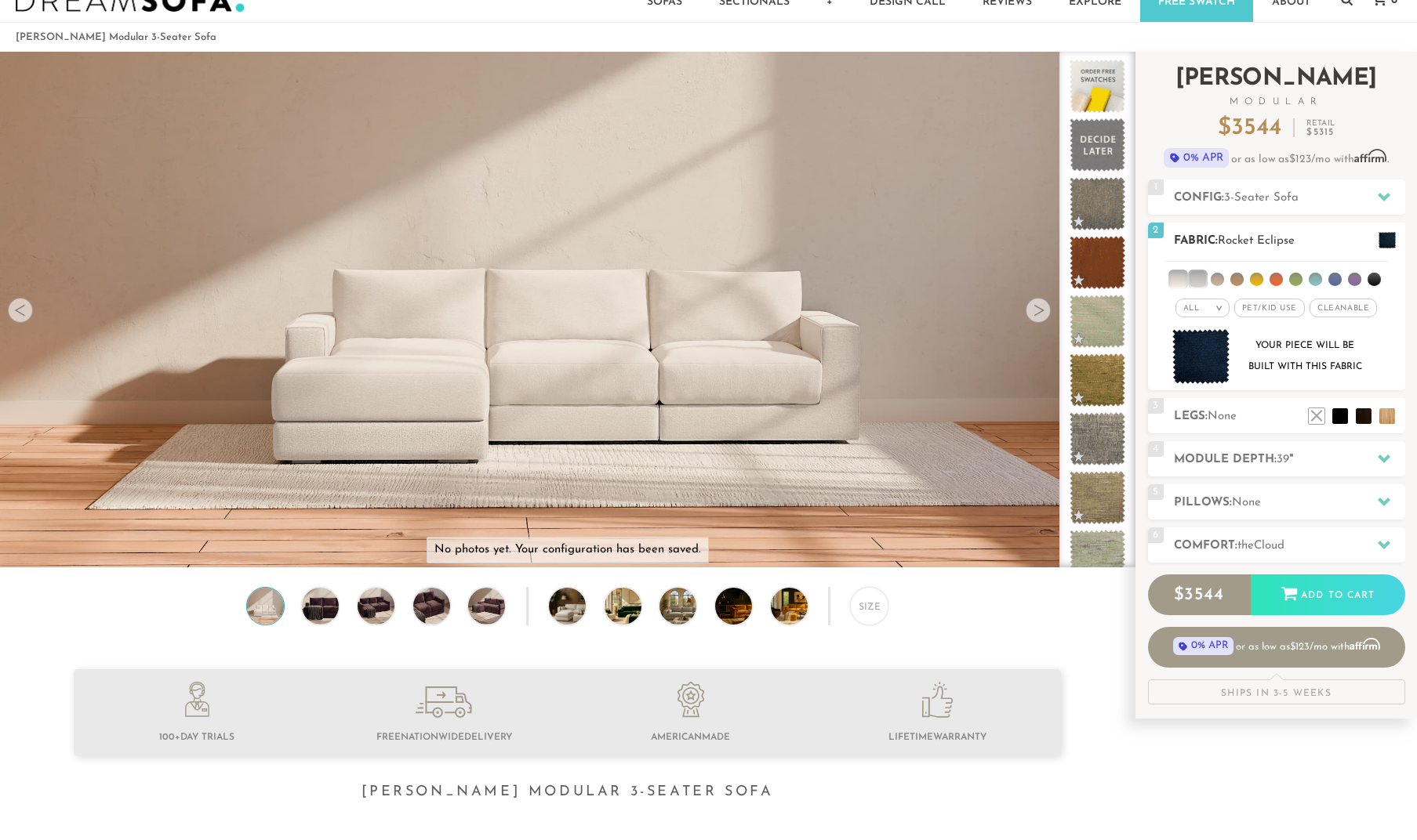
click at [1183, 280] on li at bounding box center [1177, 279] width 16 height 16
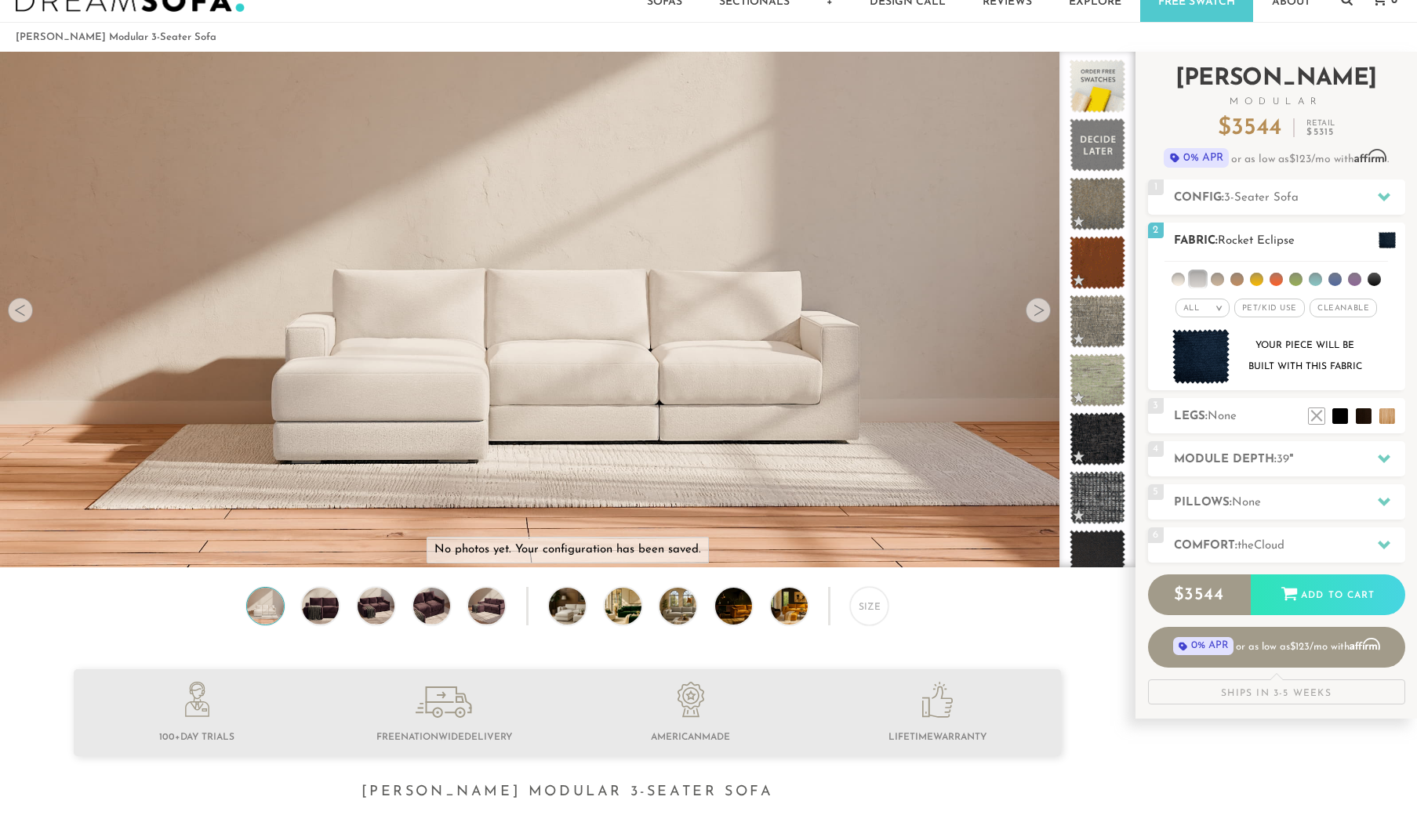
click at [1200, 280] on li at bounding box center [1197, 279] width 16 height 16
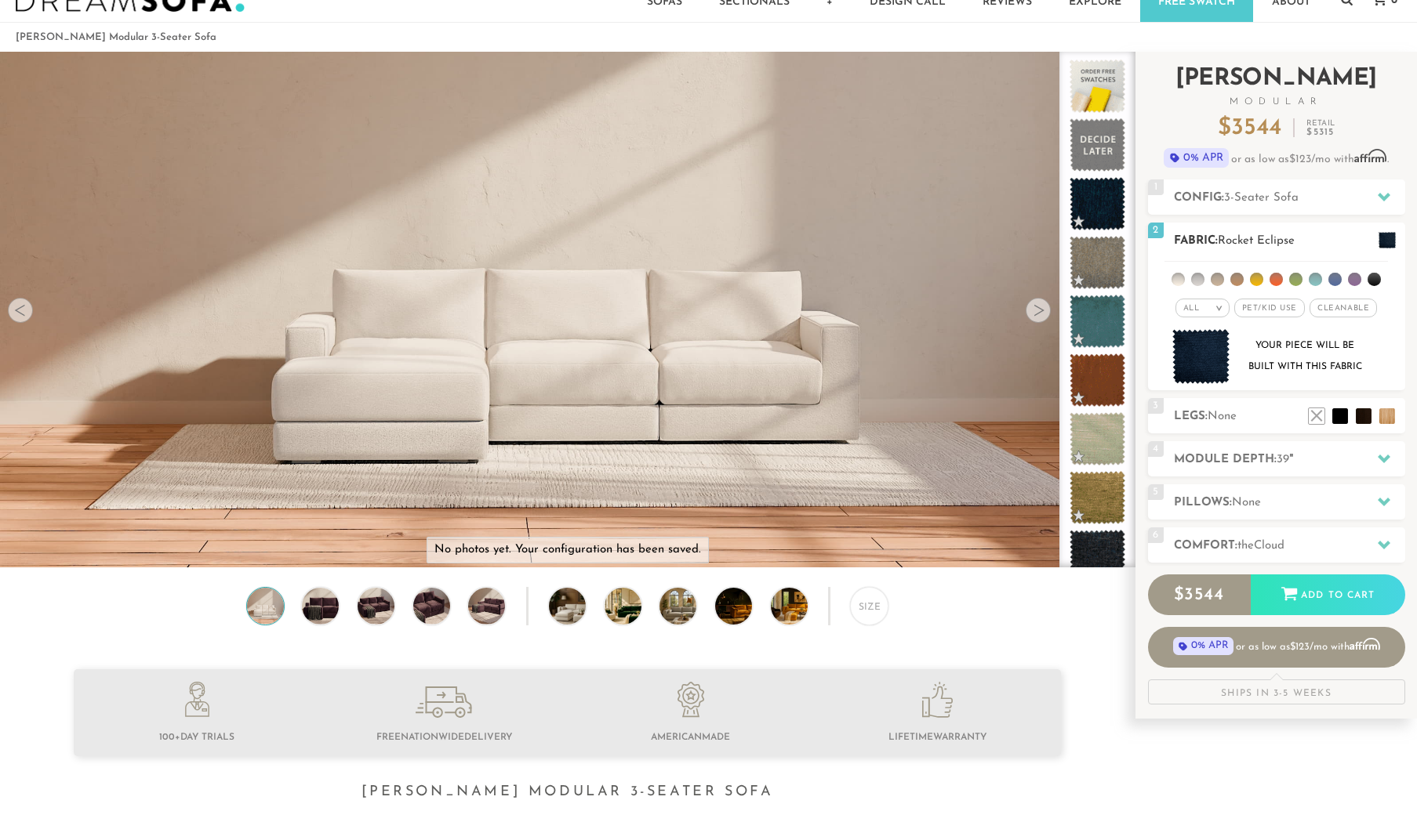
click at [1186, 279] on ul at bounding box center [1275, 276] width 223 height 29
click at [1179, 279] on li at bounding box center [1178, 279] width 14 height 14
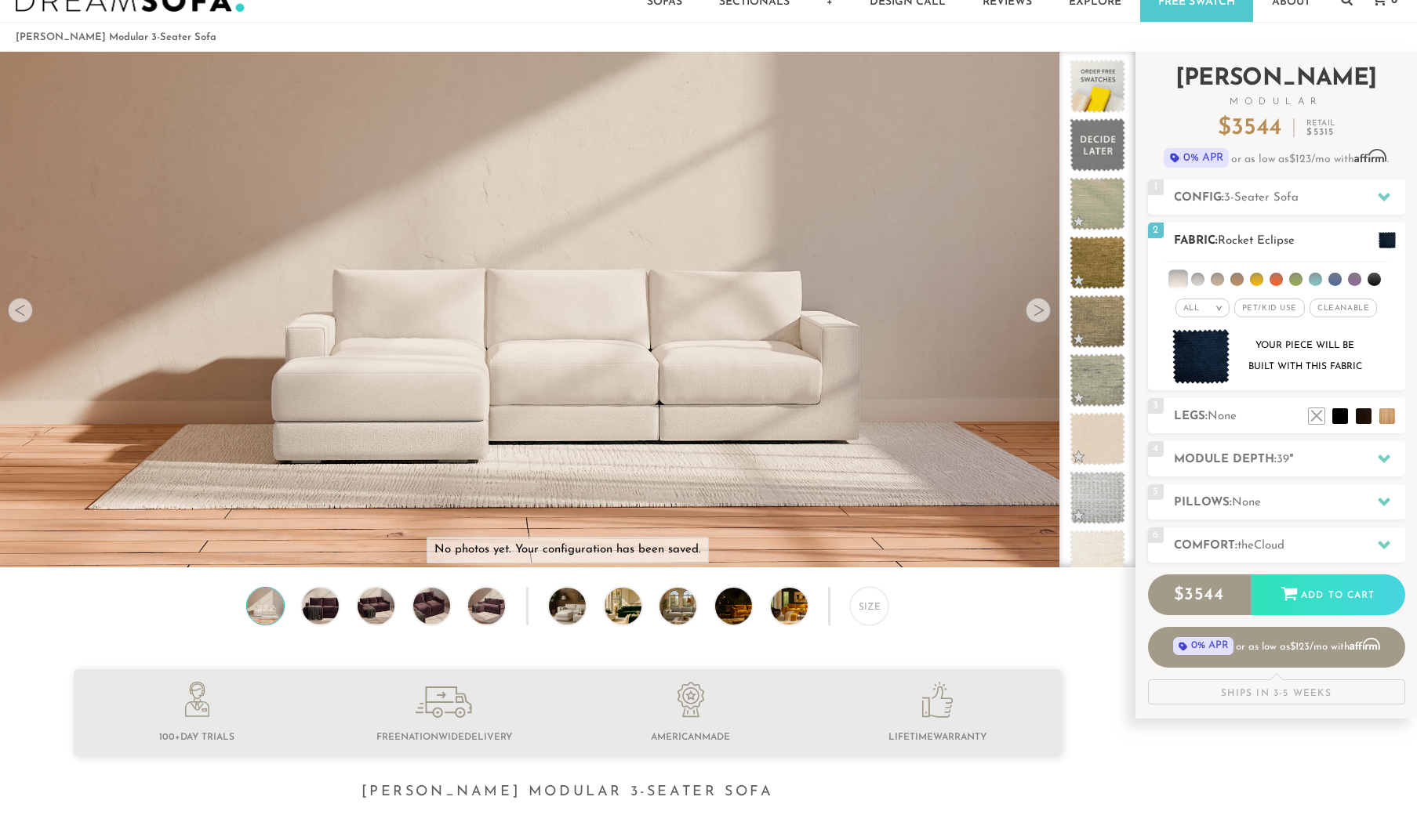
click at [1201, 280] on li at bounding box center [1198, 279] width 14 height 14
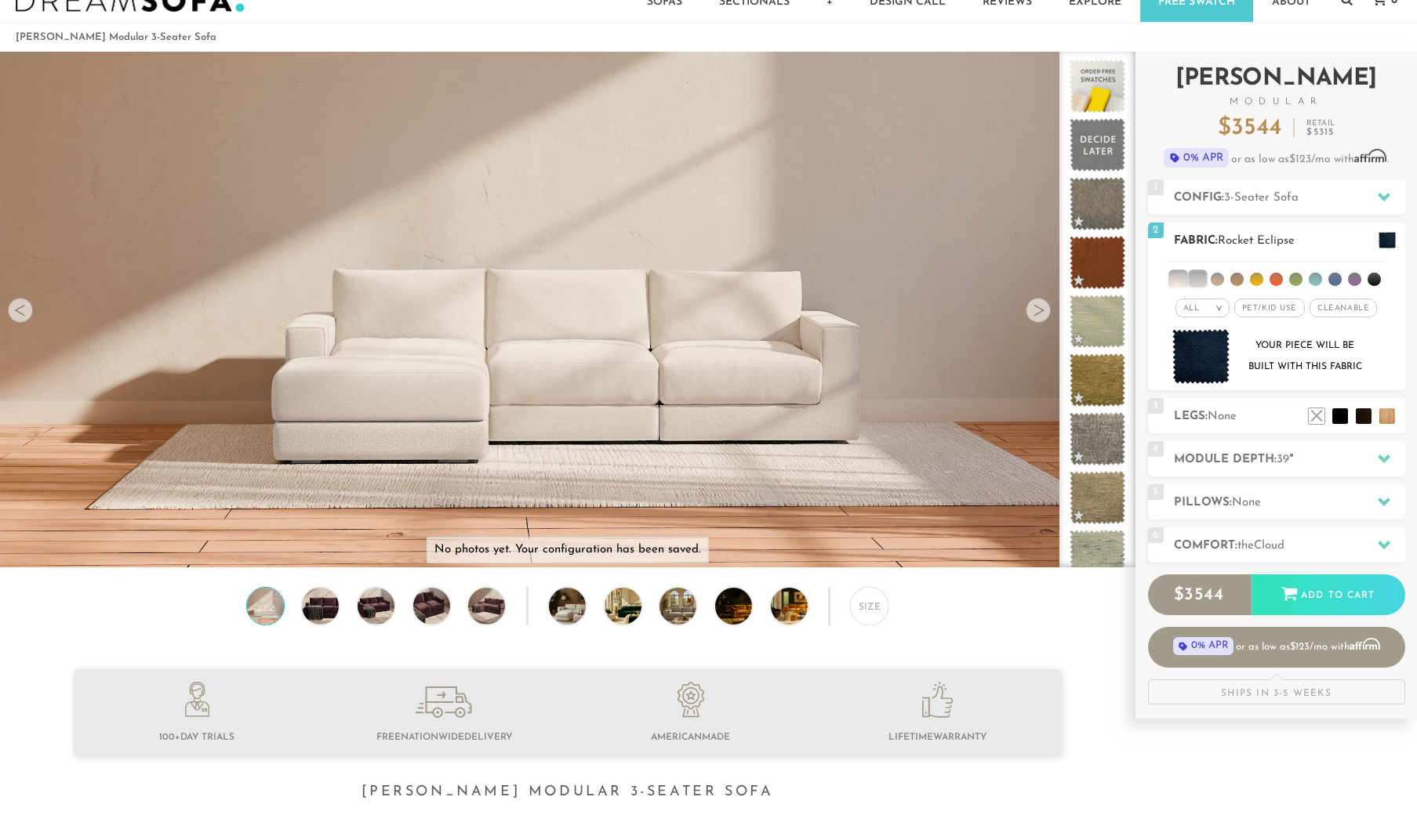
click at [1189, 279] on li at bounding box center [1197, 279] width 16 height 16
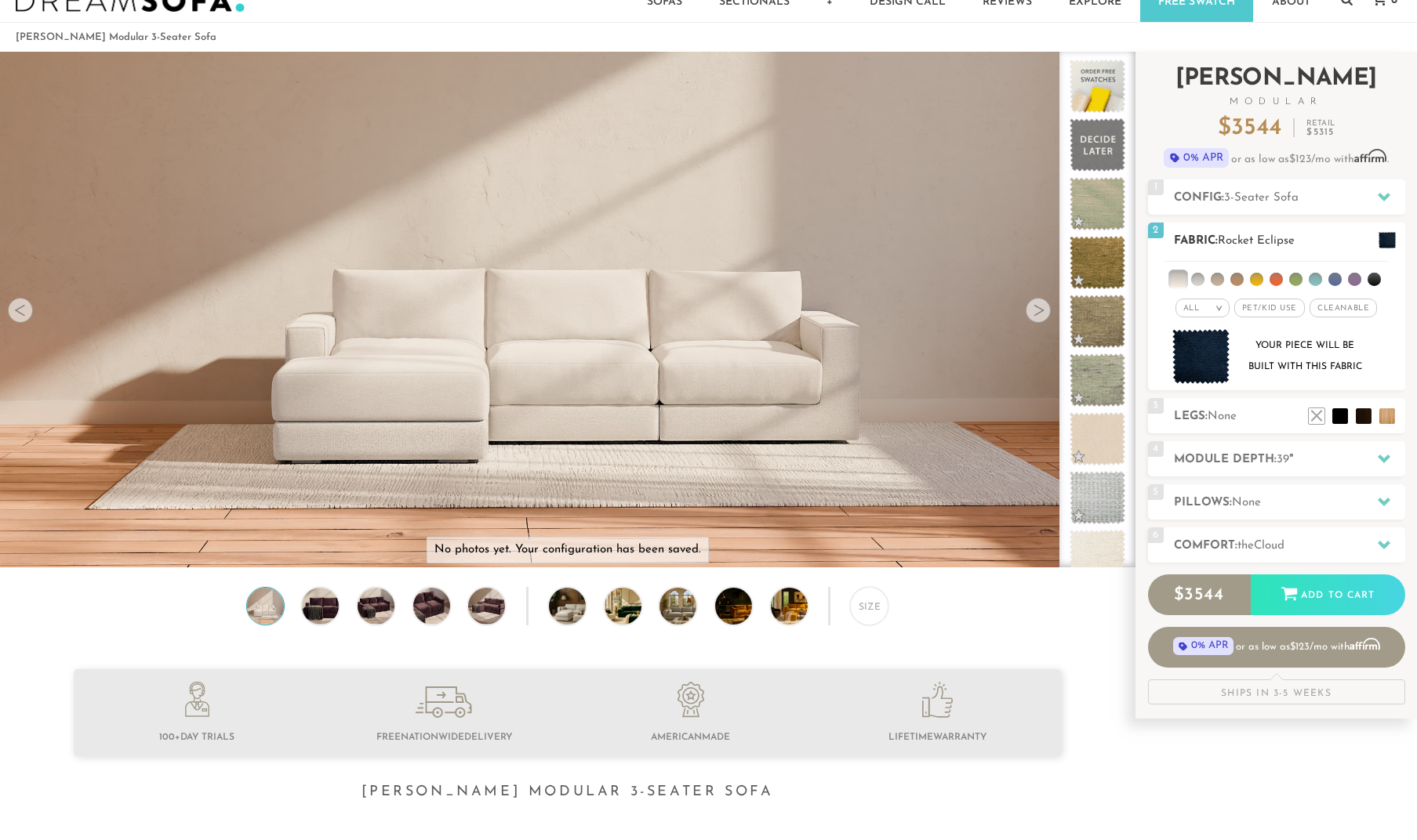
click at [1196, 279] on li at bounding box center [1198, 279] width 14 height 14
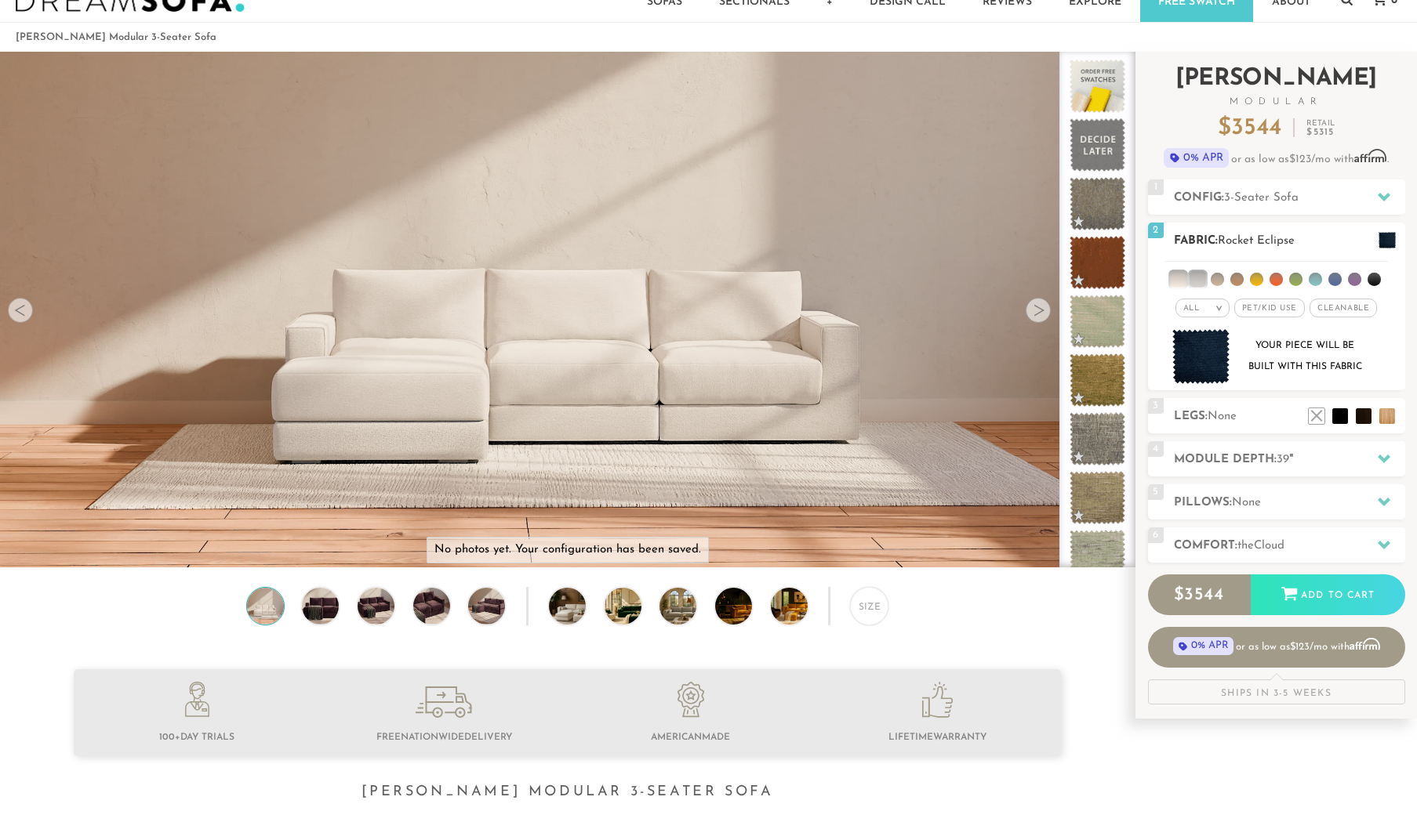
click at [1181, 279] on li at bounding box center [1177, 279] width 16 height 16
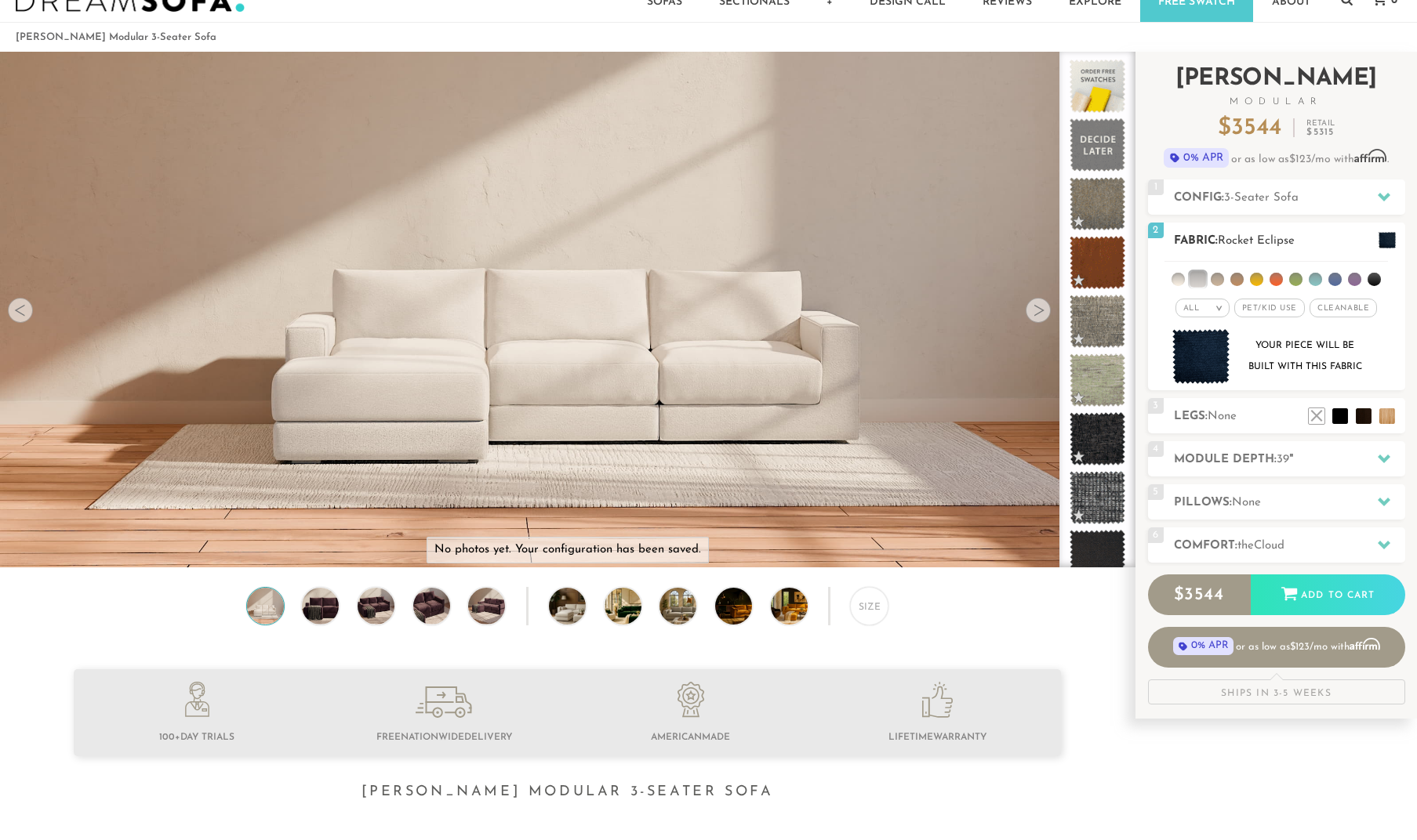
click at [1196, 279] on li at bounding box center [1197, 279] width 16 height 16
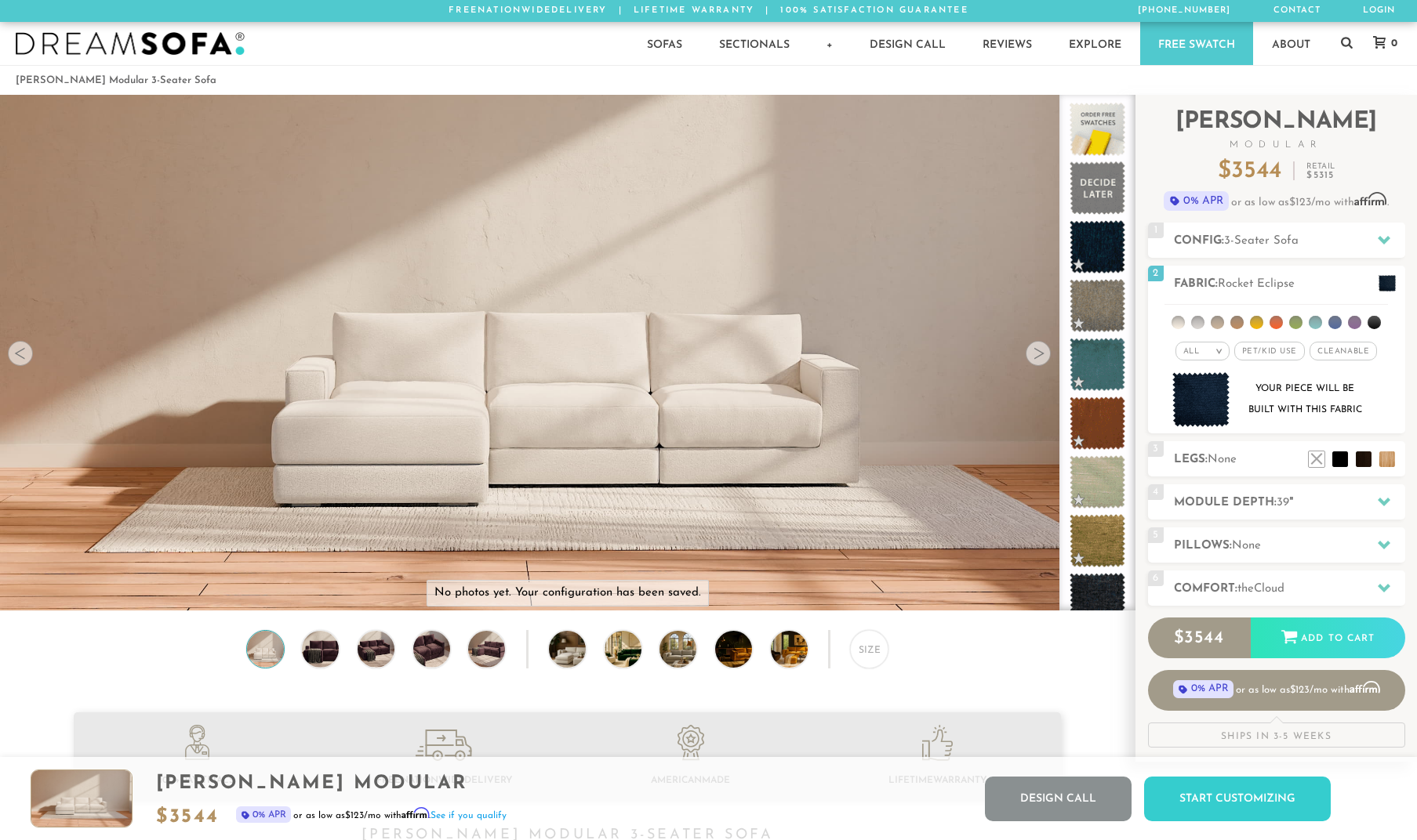
scroll to position [0, 0]
